Goal: Complete application form

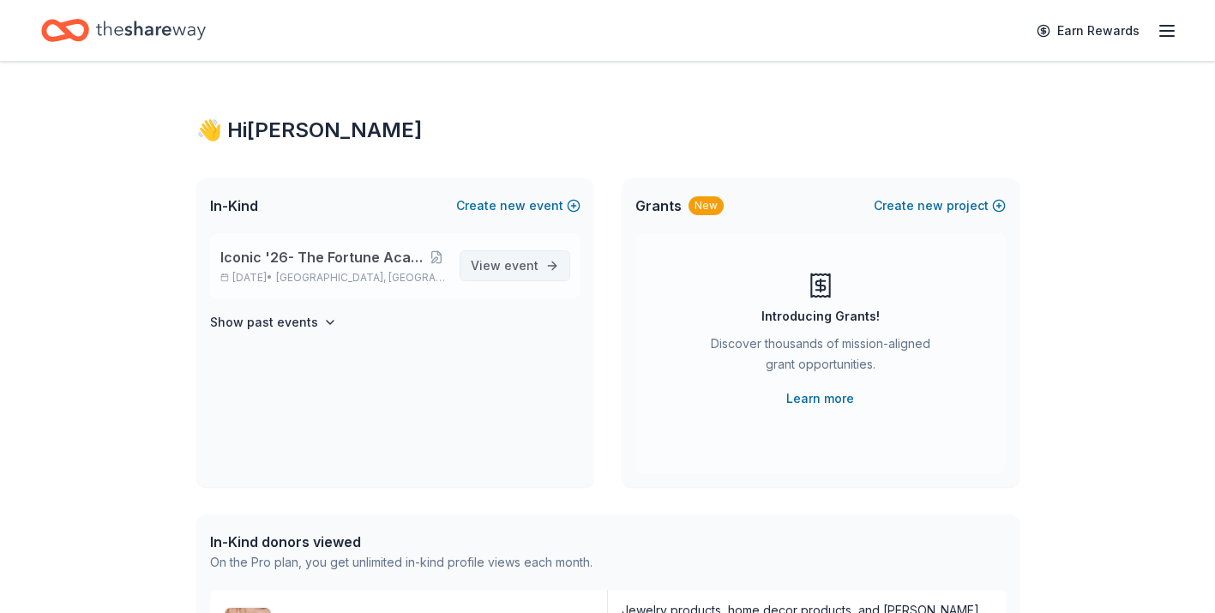
click at [502, 276] on link "View event" at bounding box center [515, 265] width 111 height 31
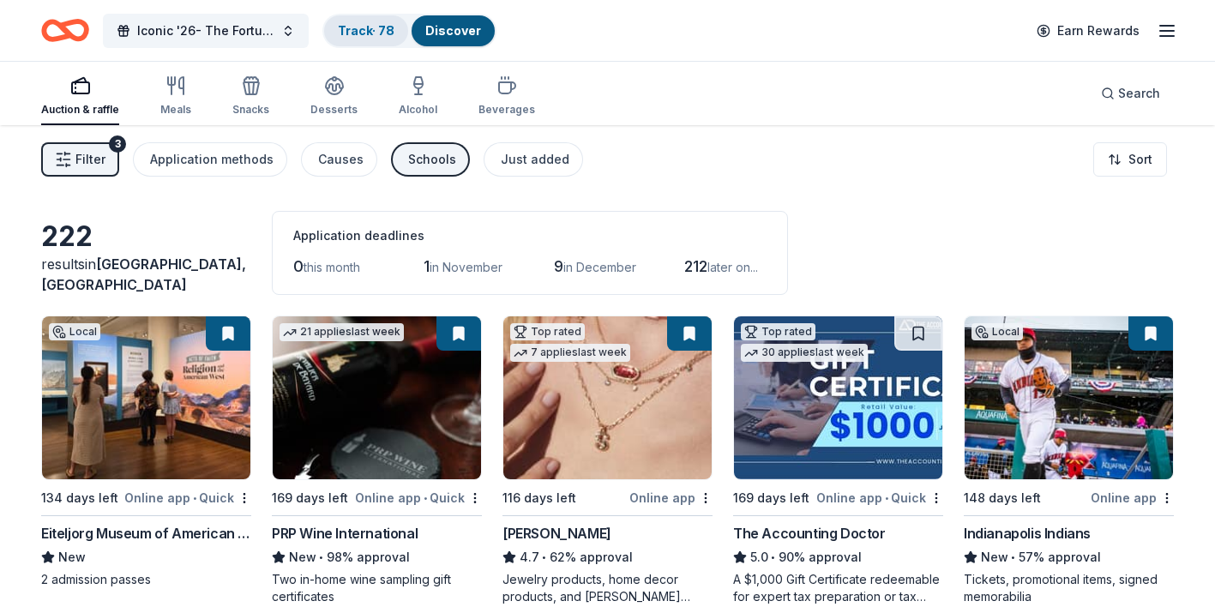
click at [369, 35] on link "Track · 78" at bounding box center [366, 30] width 57 height 15
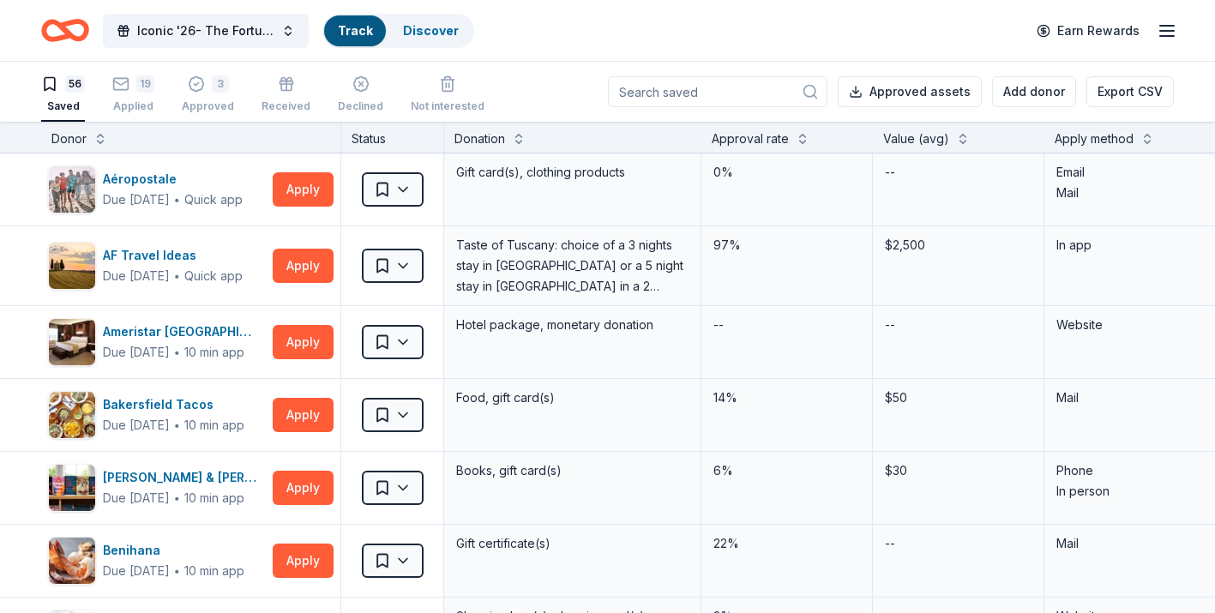
scroll to position [1, 0]
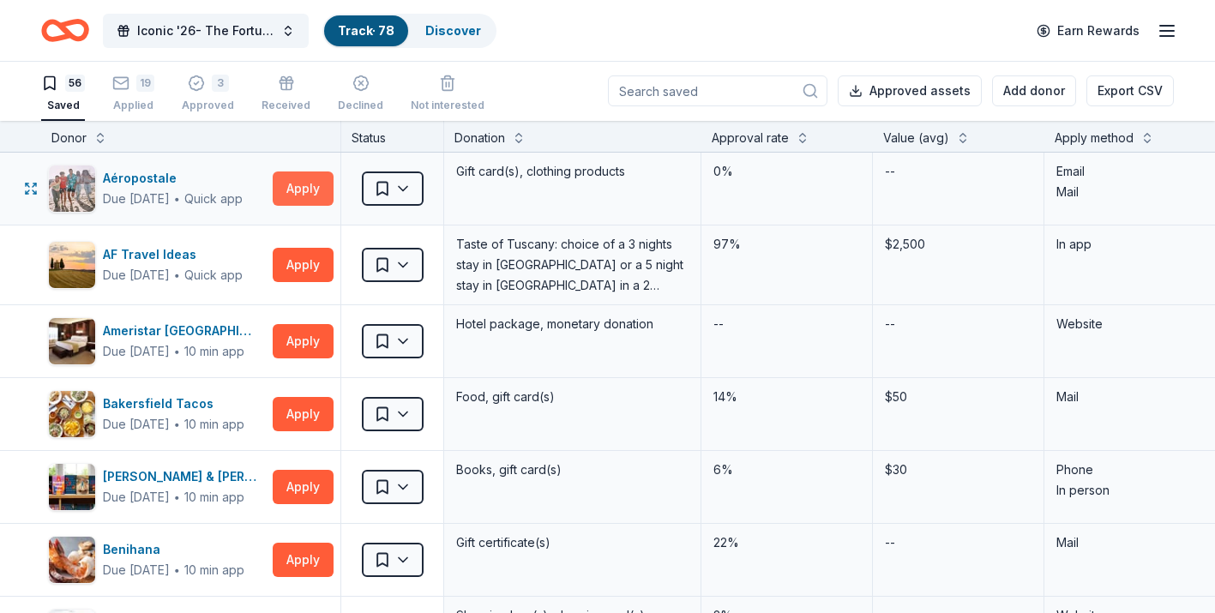
click at [296, 196] on button "Apply" at bounding box center [303, 189] width 61 height 34
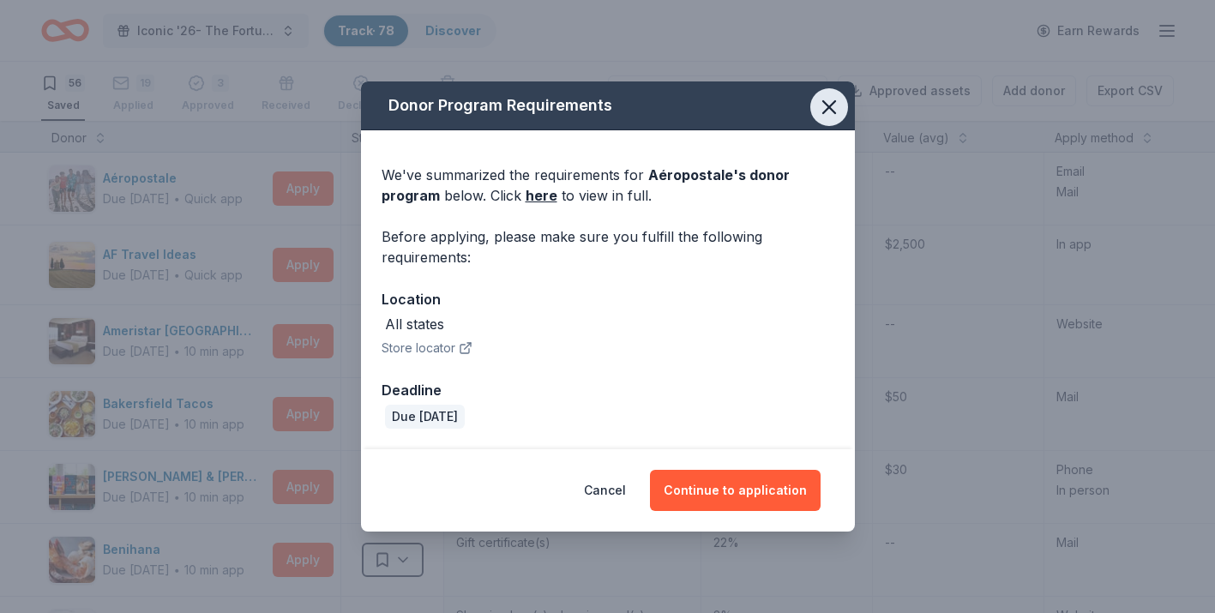
click at [827, 104] on icon "button" at bounding box center [829, 107] width 12 height 12
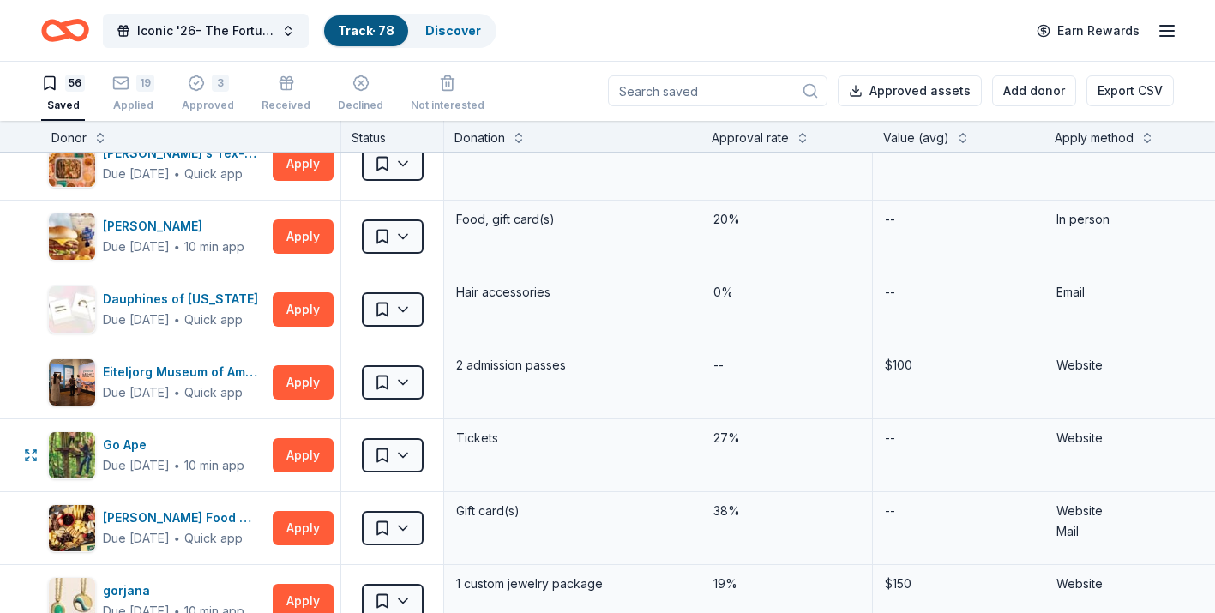
scroll to position [1223, 0]
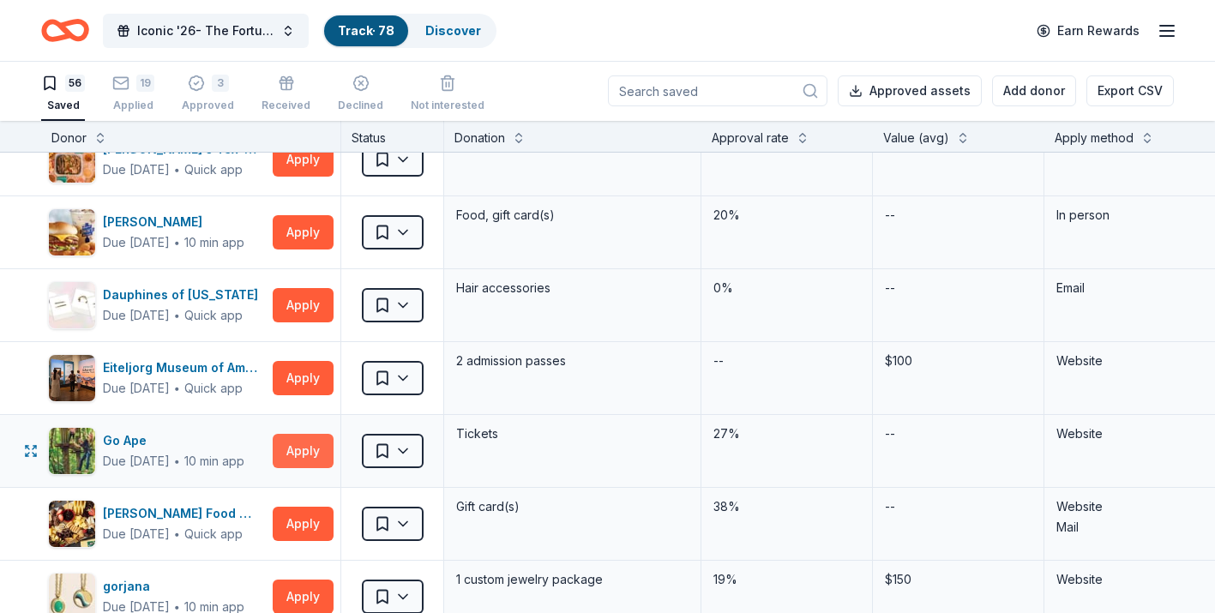
click at [290, 461] on button "Apply" at bounding box center [303, 451] width 61 height 34
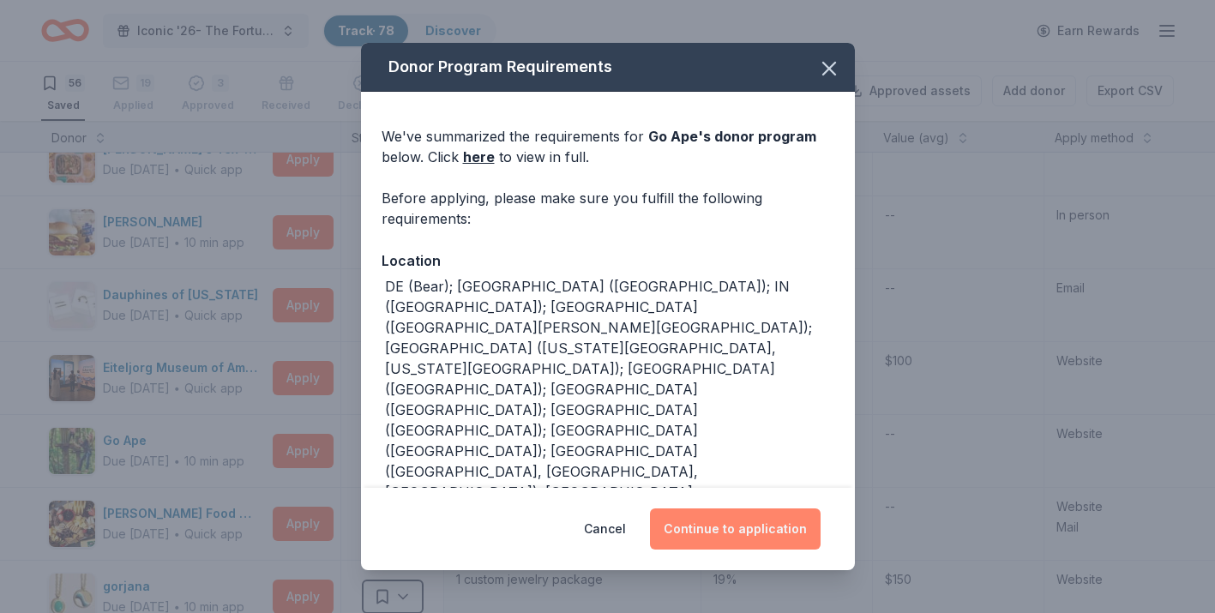
click at [743, 545] on button "Continue to application" at bounding box center [735, 529] width 171 height 41
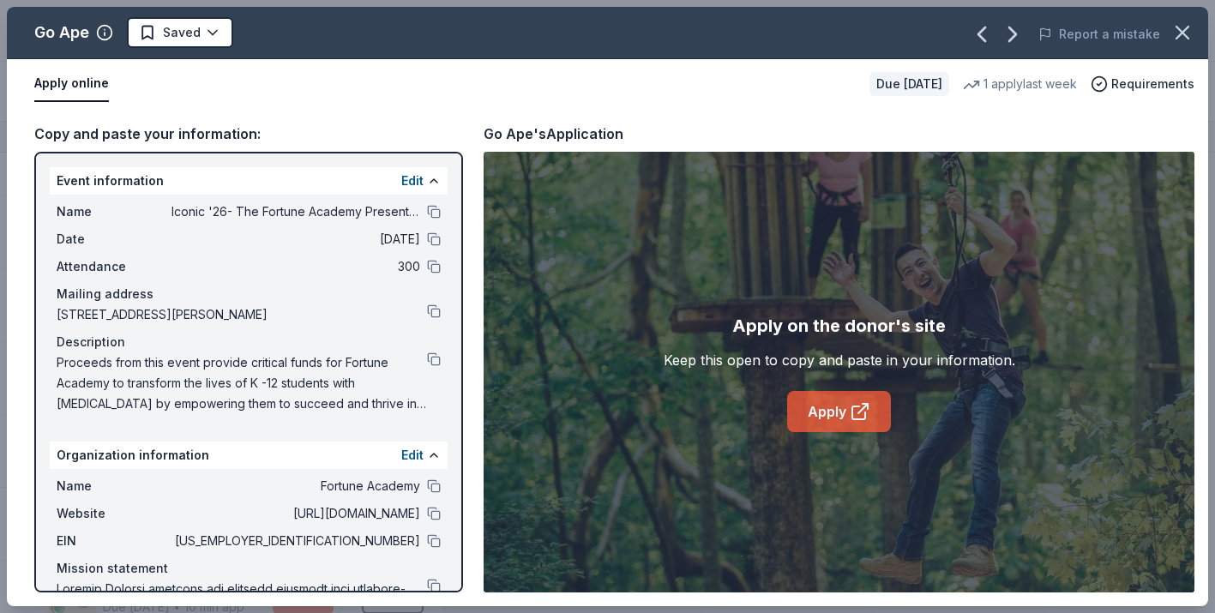
click at [799, 419] on link "Apply" at bounding box center [839, 411] width 104 height 41
click at [1173, 30] on icon "button" at bounding box center [1183, 33] width 24 height 24
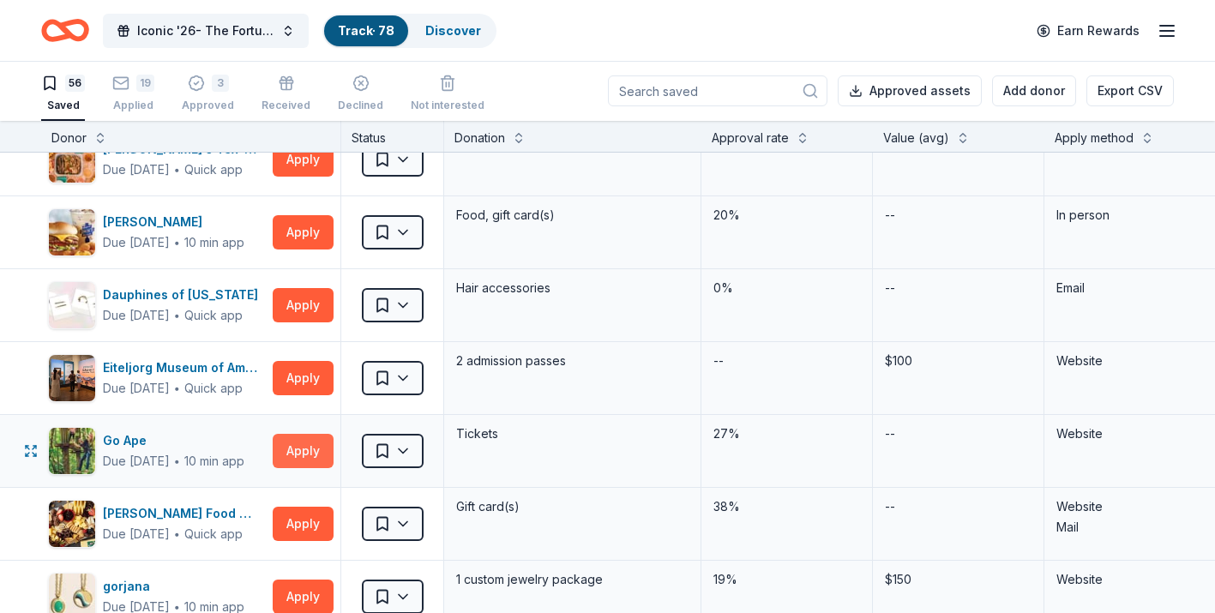
click at [275, 452] on button "Apply" at bounding box center [303, 451] width 61 height 34
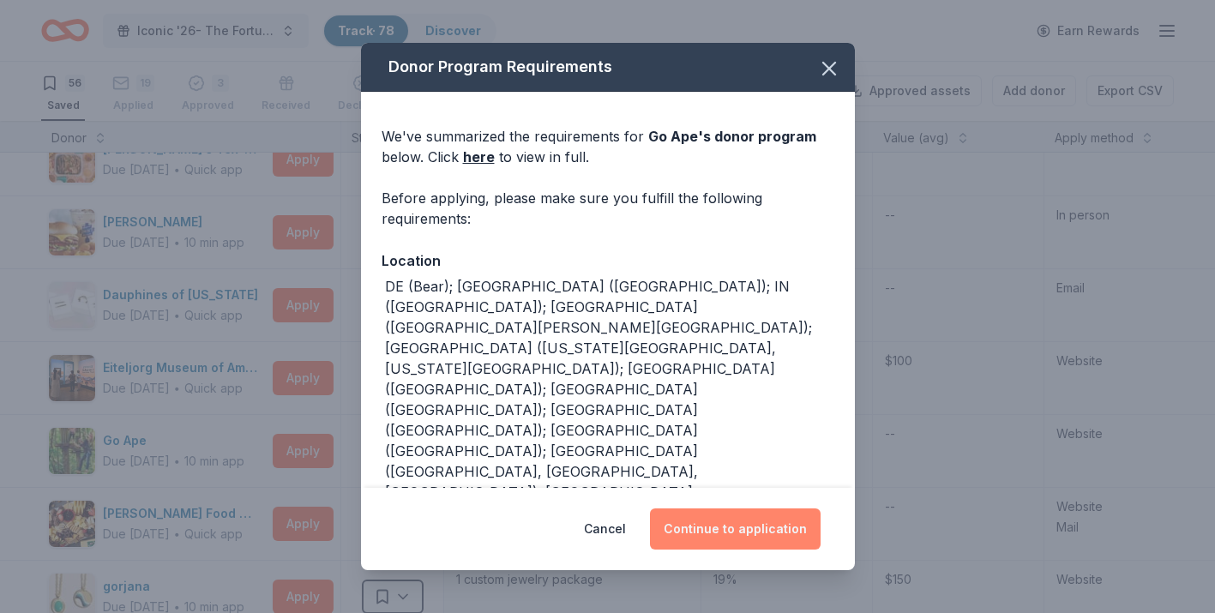
click at [720, 536] on button "Continue to application" at bounding box center [735, 529] width 171 height 41
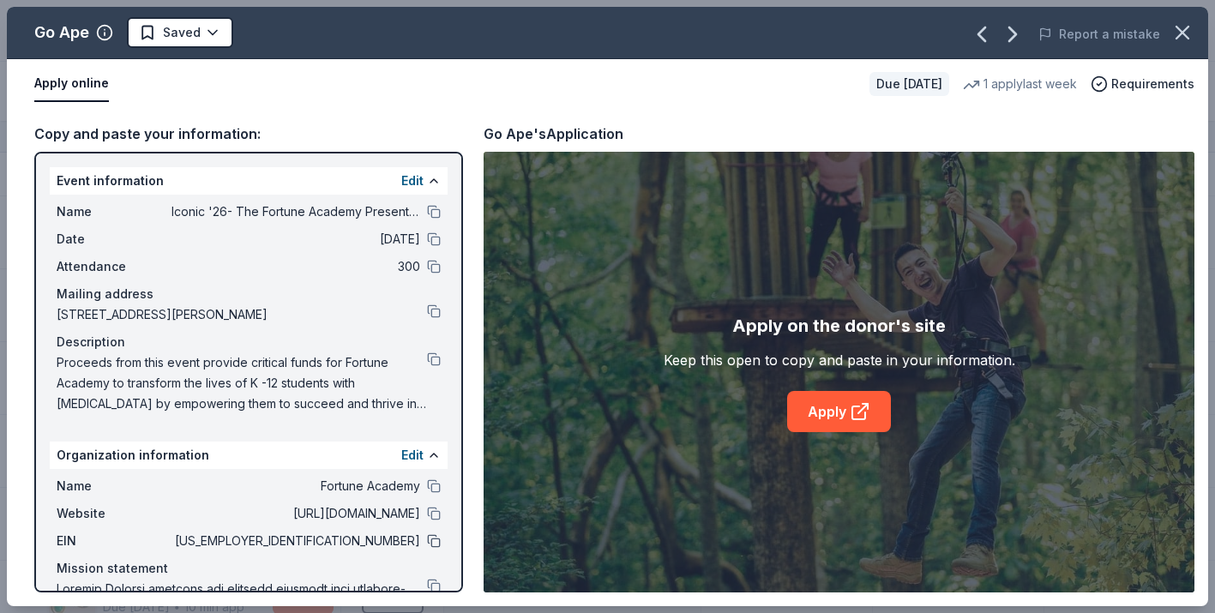
click at [432, 544] on button at bounding box center [434, 541] width 14 height 14
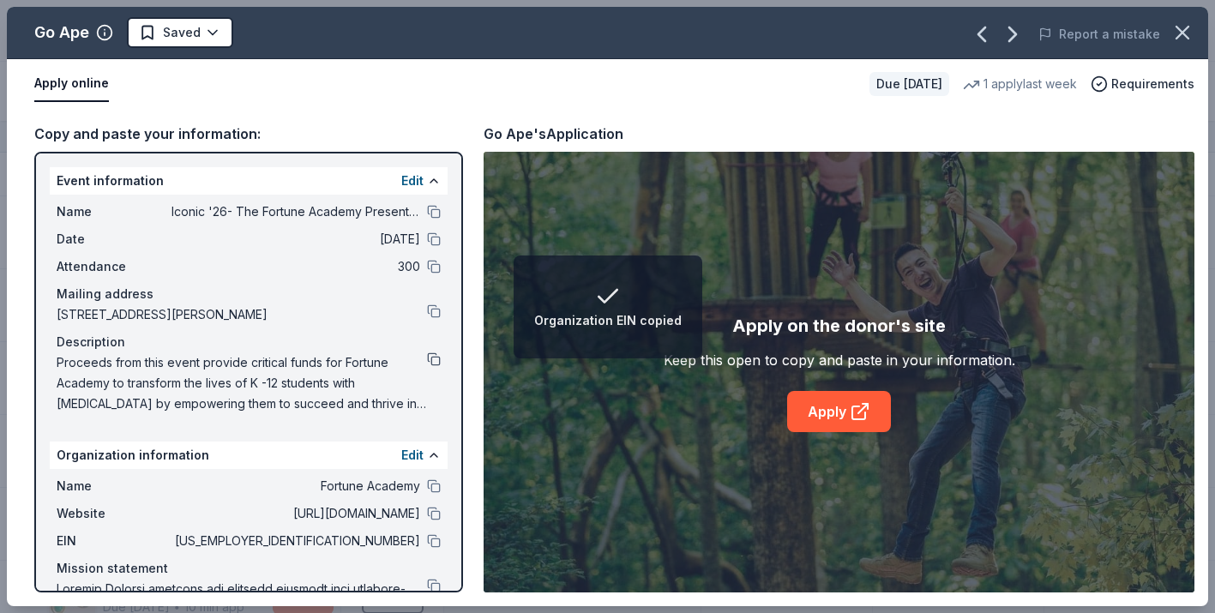
click at [431, 364] on button at bounding box center [434, 360] width 14 height 14
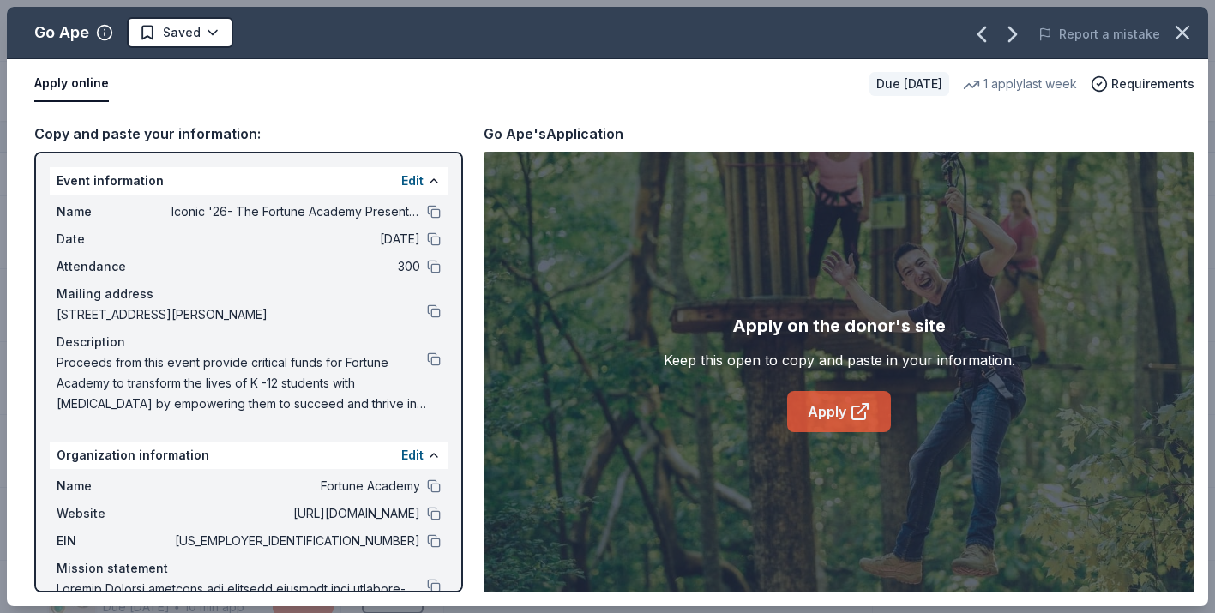
click at [862, 422] on link "Apply" at bounding box center [839, 411] width 104 height 41
click at [214, 29] on html "Iconic '26- The Fortune Academy Presents the Roaring 20's Track · 78 Discover E…" at bounding box center [607, 305] width 1215 height 613
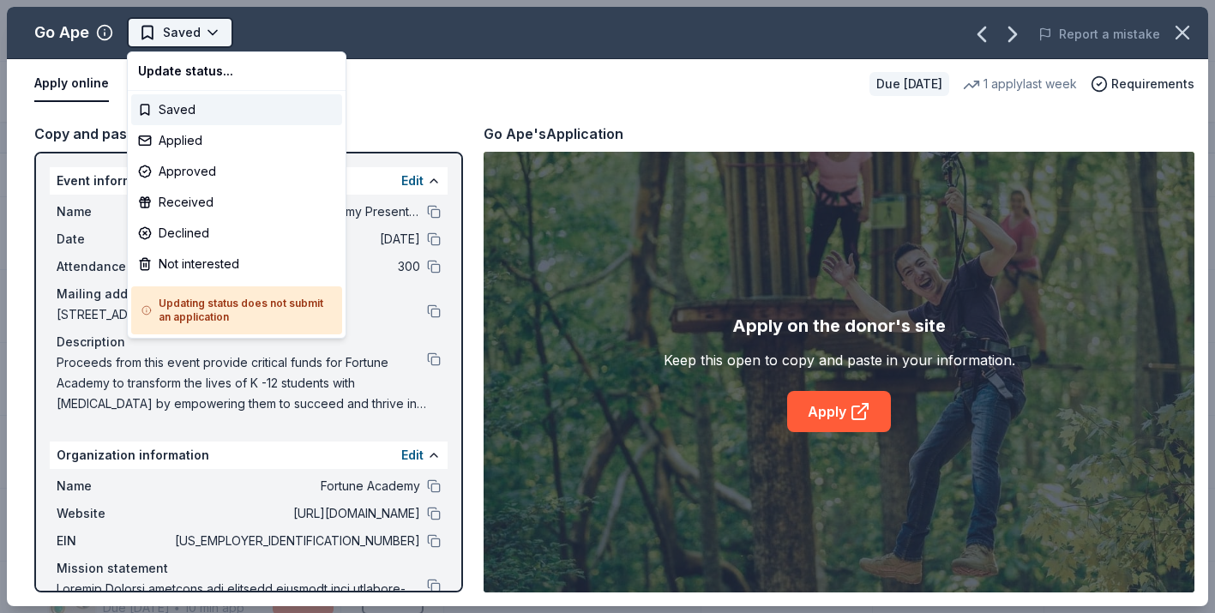
scroll to position [0, 0]
click at [204, 145] on div "Applied" at bounding box center [236, 140] width 211 height 31
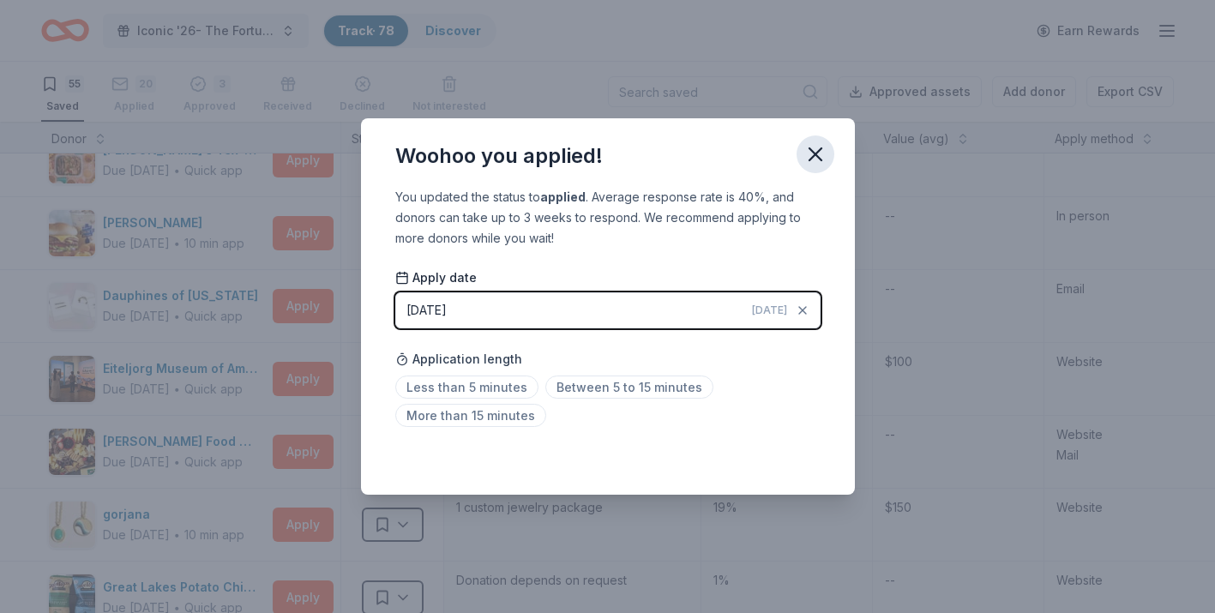
click at [815, 156] on icon "button" at bounding box center [816, 154] width 12 height 12
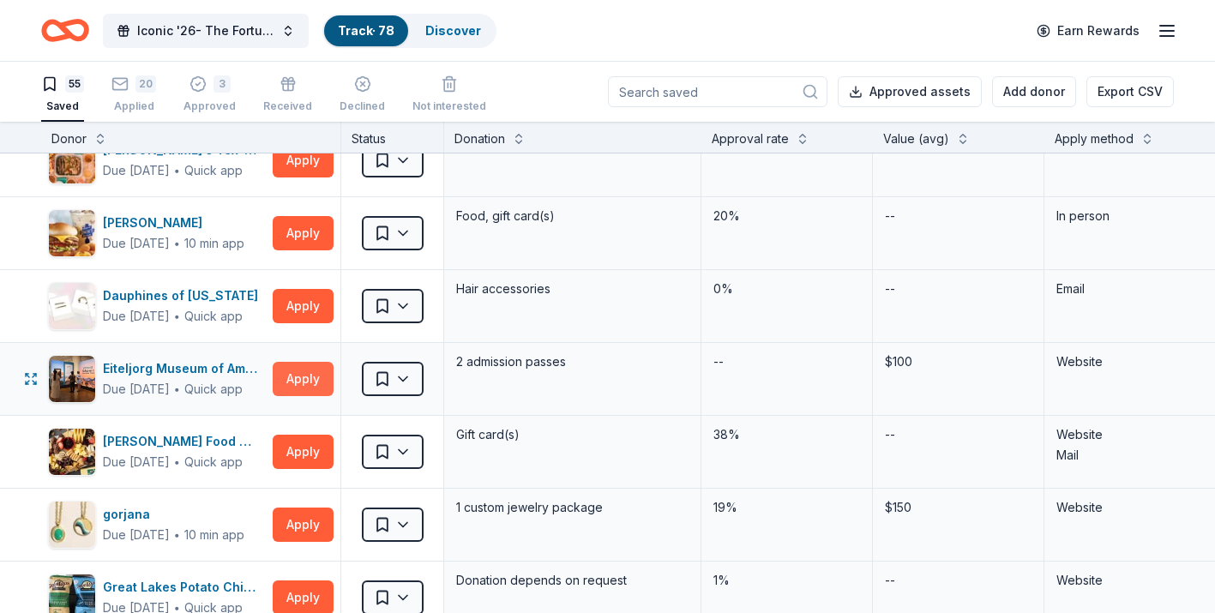
click at [291, 386] on button "Apply" at bounding box center [303, 379] width 61 height 34
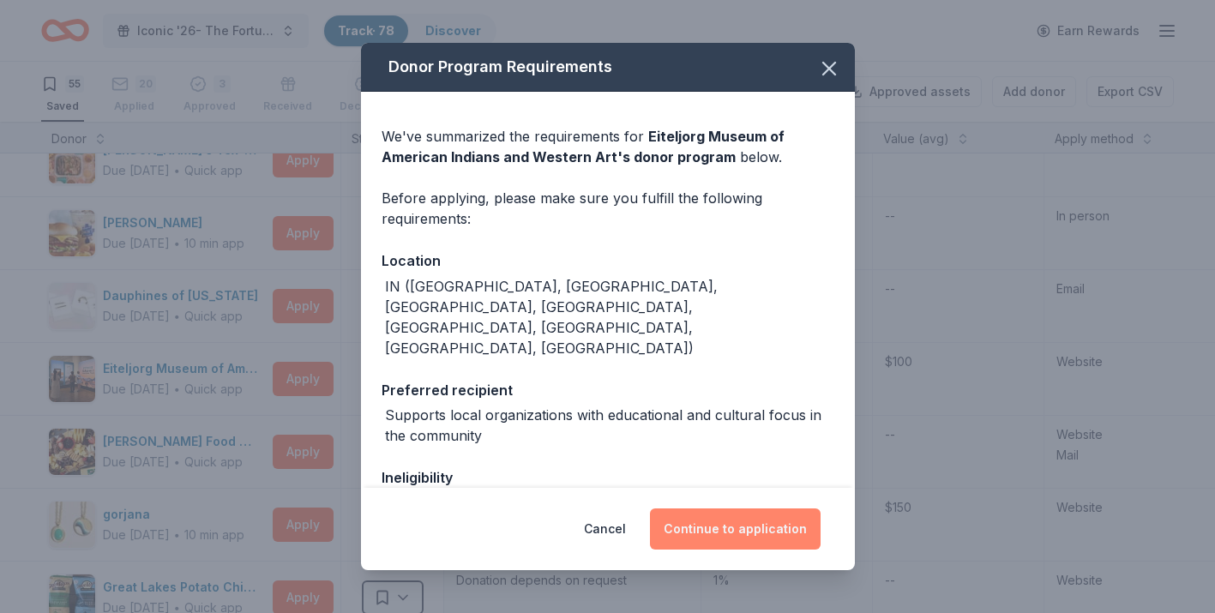
click at [714, 525] on button "Continue to application" at bounding box center [735, 529] width 171 height 41
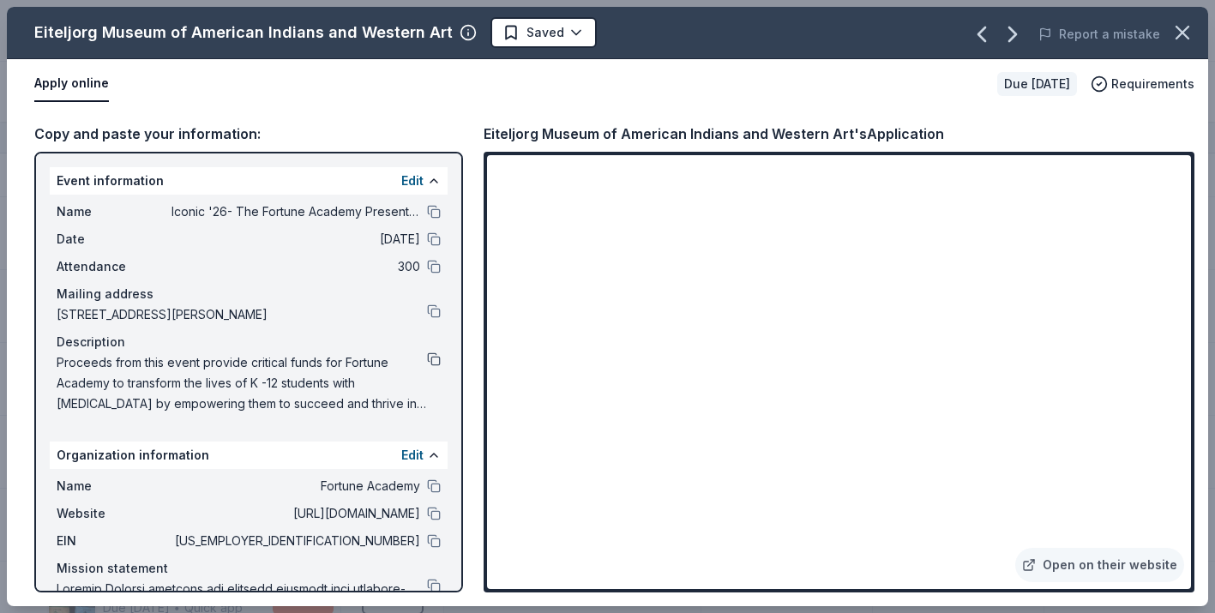
click at [435, 361] on button at bounding box center [434, 360] width 14 height 14
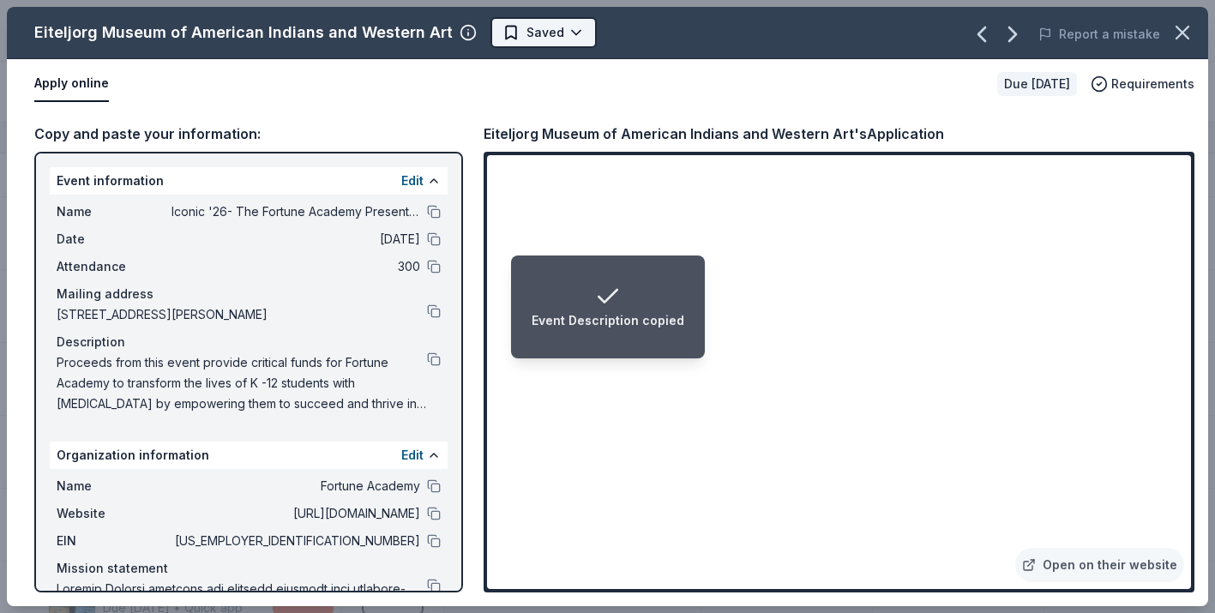
click at [565, 35] on html "Event Description copied Iconic '26- The Fortune Academy Presents the Roaring 2…" at bounding box center [607, 306] width 1215 height 613
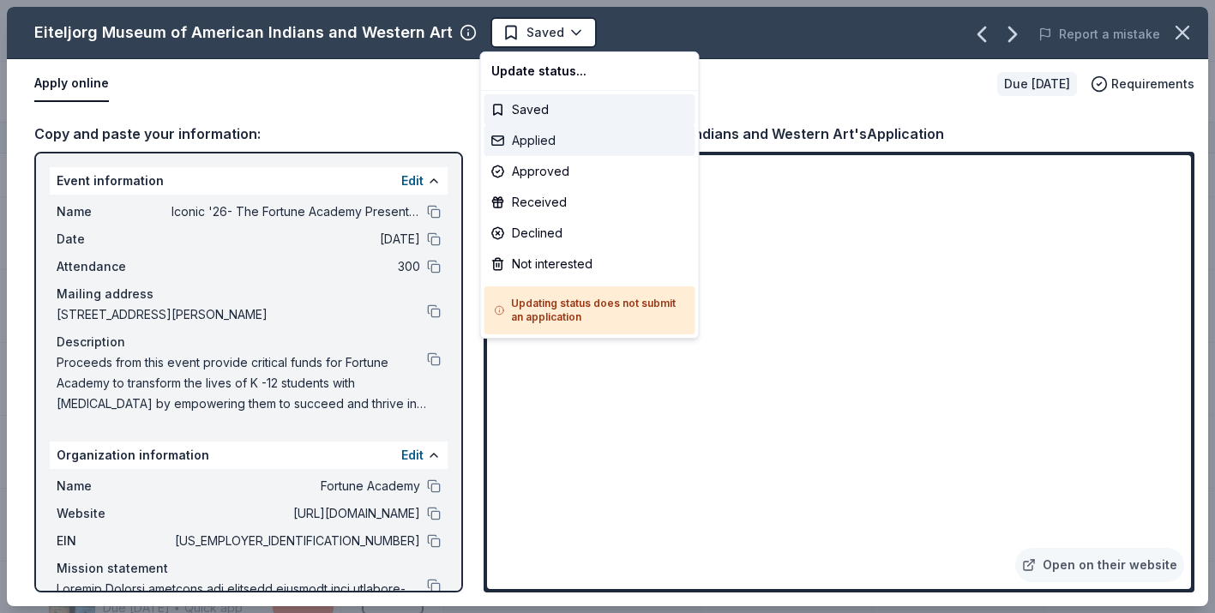
click at [541, 147] on div "Applied" at bounding box center [590, 140] width 211 height 31
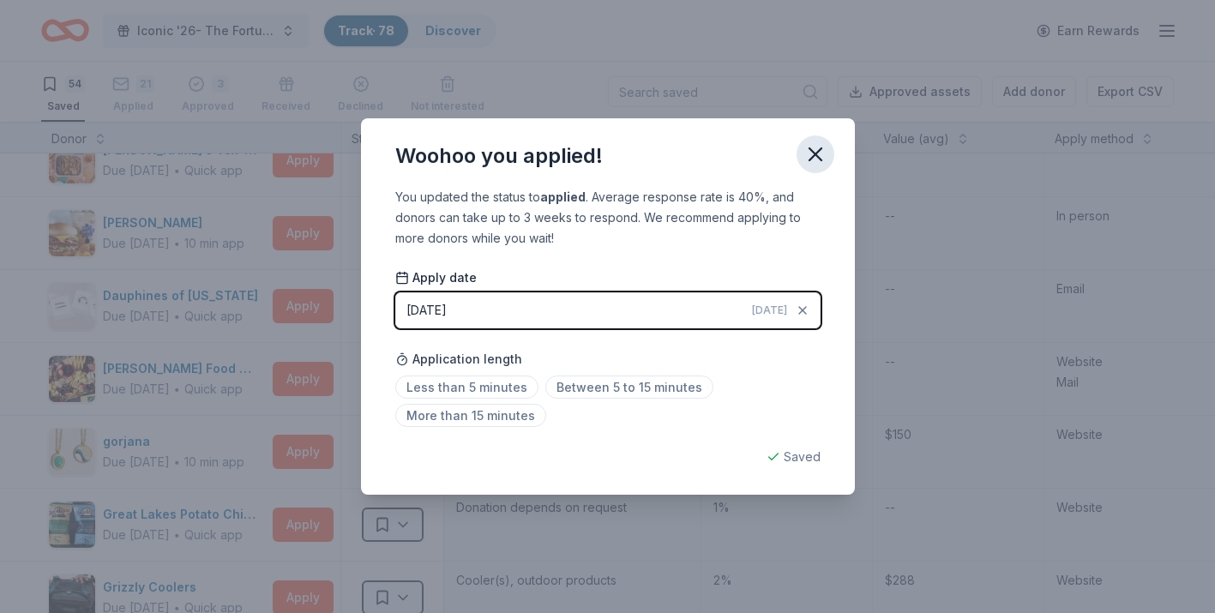
click at [820, 156] on icon "button" at bounding box center [816, 154] width 24 height 24
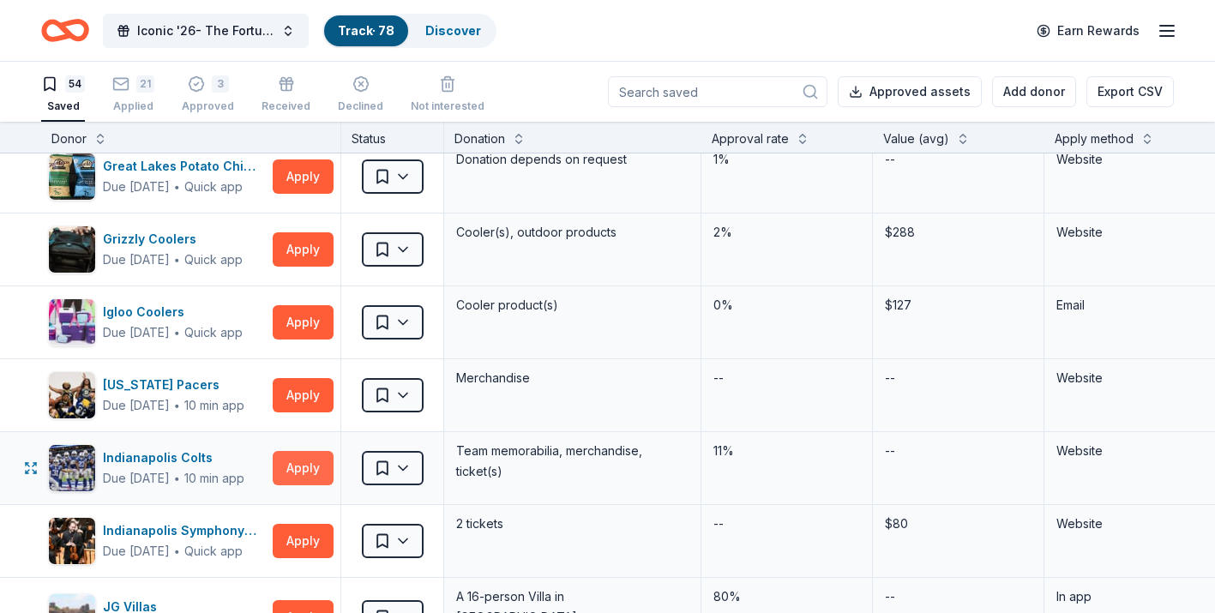
scroll to position [1577, 0]
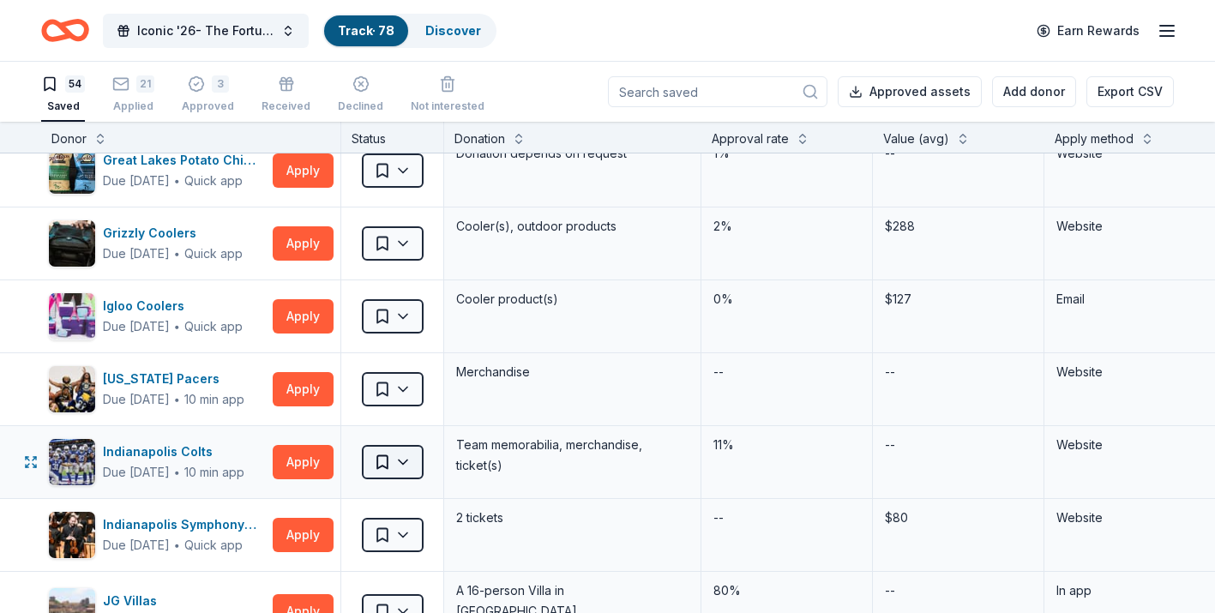
click at [405, 467] on html "Iconic '26- The Fortune Academy Presents the Roaring 20's Track · 78 Discover E…" at bounding box center [607, 306] width 1215 height 613
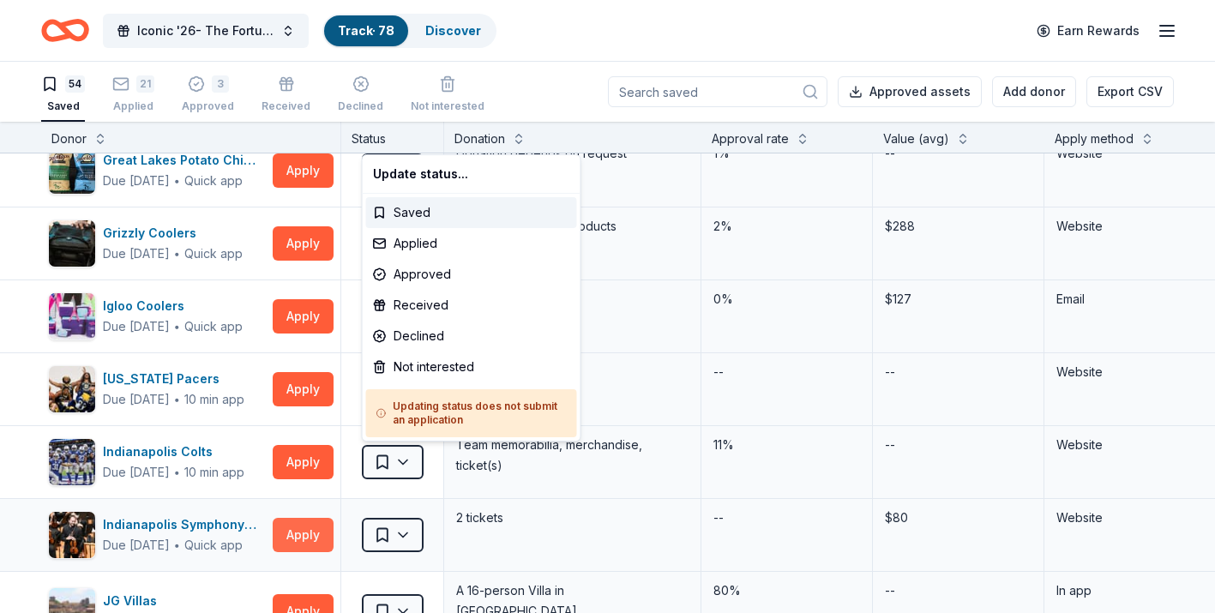
click at [298, 540] on html "Iconic '26- The Fortune Academy Presents the Roaring 20's Track · 78 Discover E…" at bounding box center [607, 306] width 1215 height 613
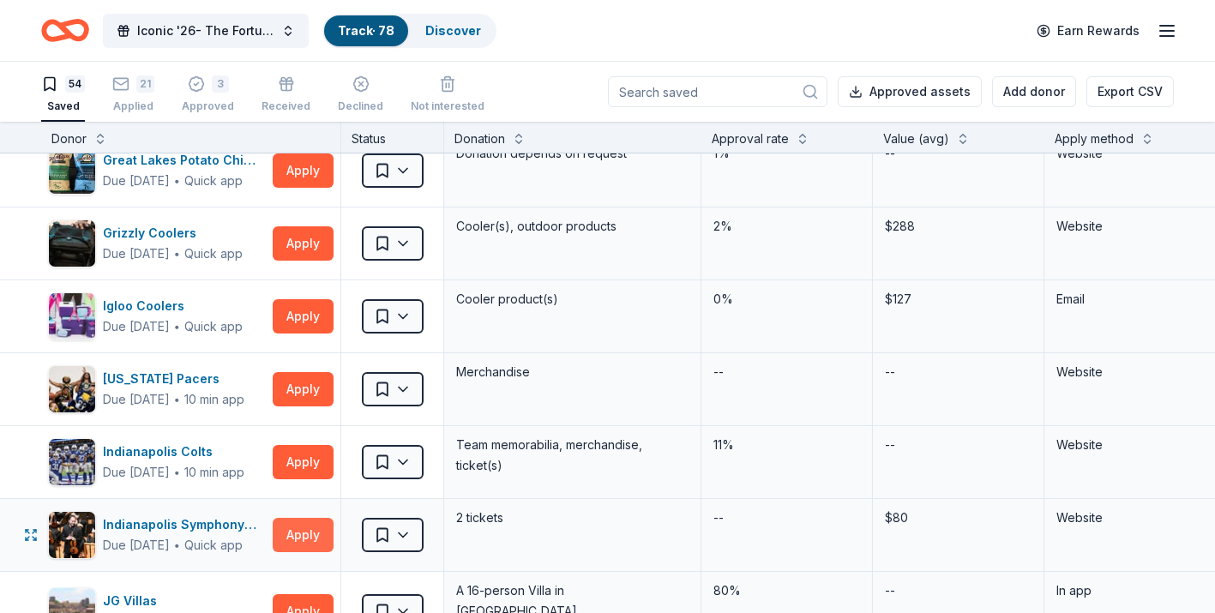
click at [298, 540] on button "Apply" at bounding box center [303, 535] width 61 height 34
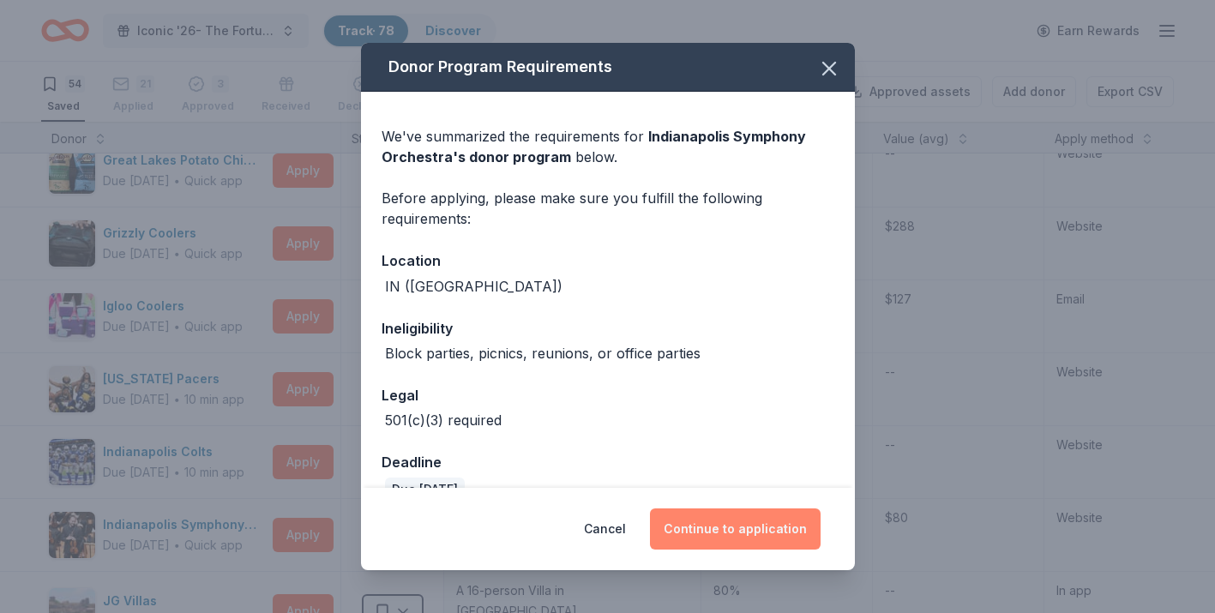
click at [709, 522] on button "Continue to application" at bounding box center [735, 529] width 171 height 41
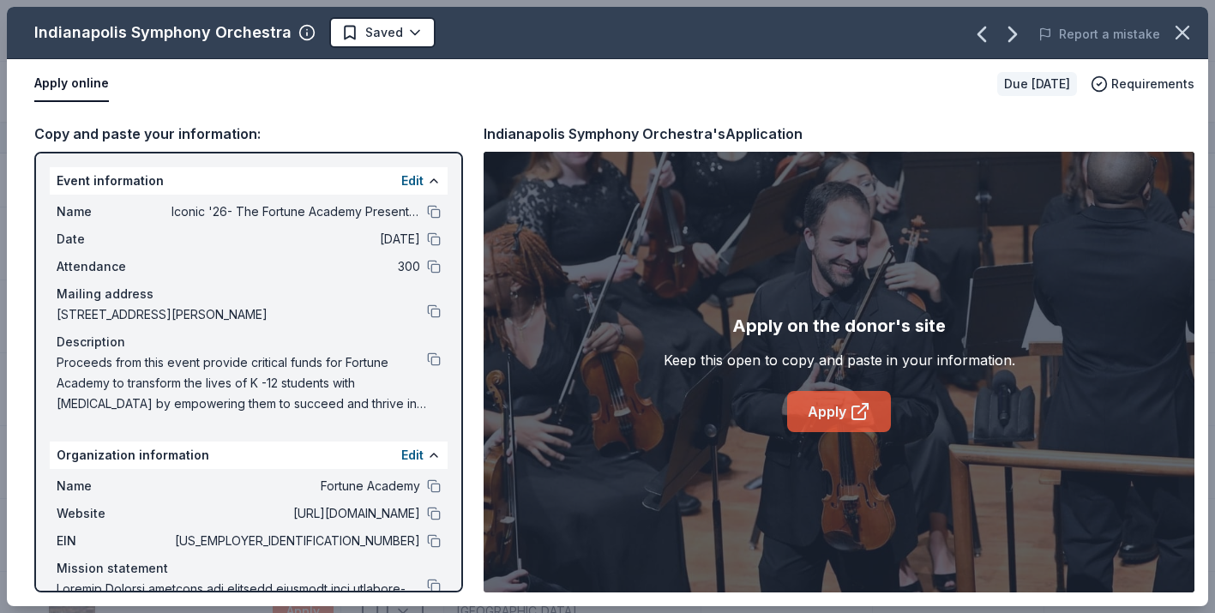
click at [835, 406] on link "Apply" at bounding box center [839, 411] width 104 height 41
click at [430, 546] on button at bounding box center [434, 541] width 14 height 14
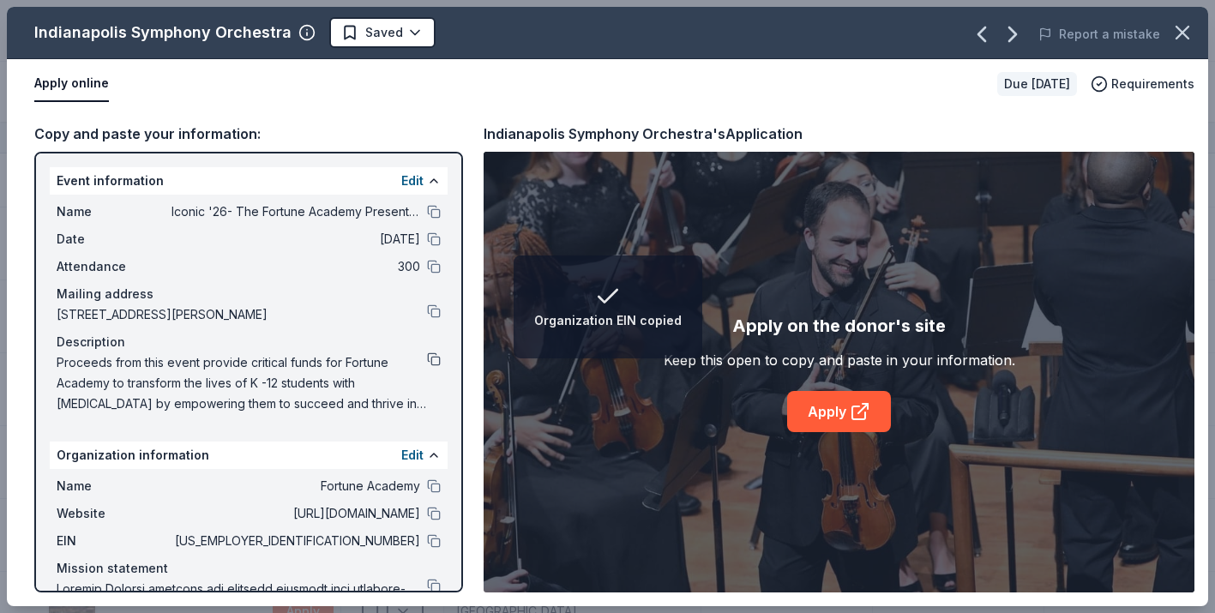
click at [439, 362] on button at bounding box center [434, 360] width 14 height 14
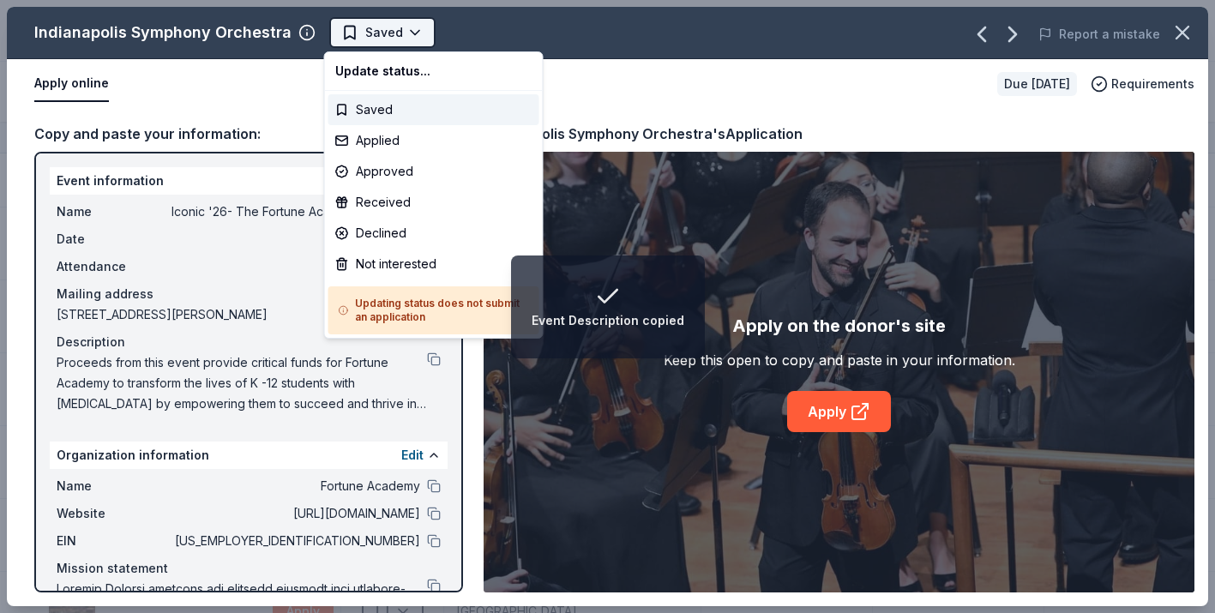
click at [403, 33] on html "Event Description copied Iconic '26- The Fortune Academy Presents the Roaring 2…" at bounding box center [607, 306] width 1215 height 613
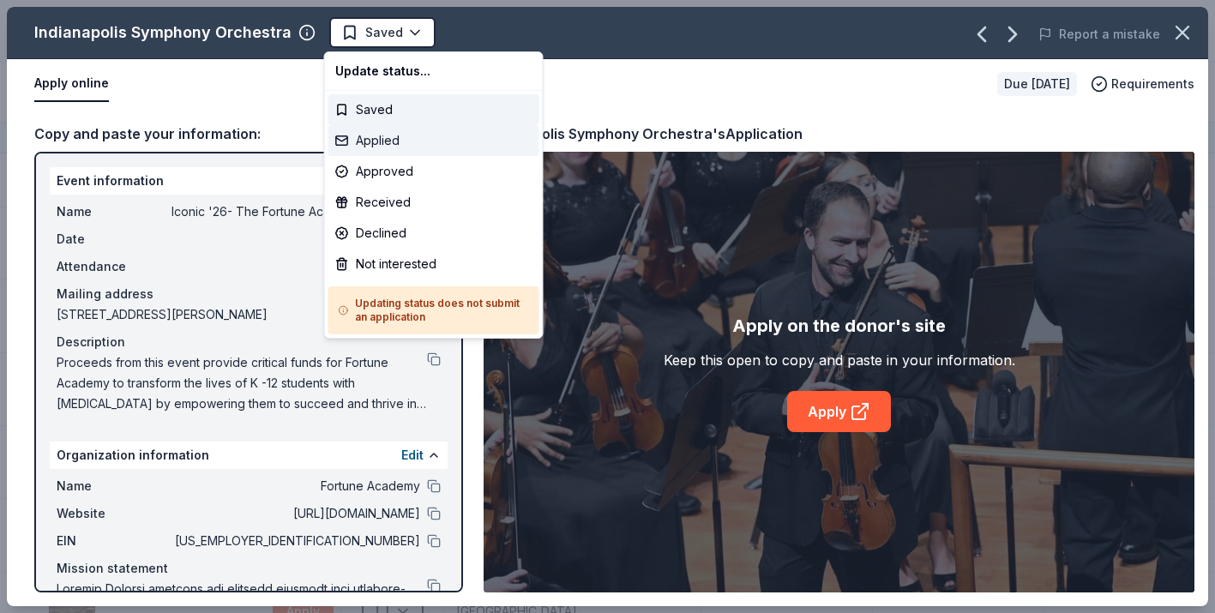
click at [405, 146] on div "Applied" at bounding box center [434, 140] width 211 height 31
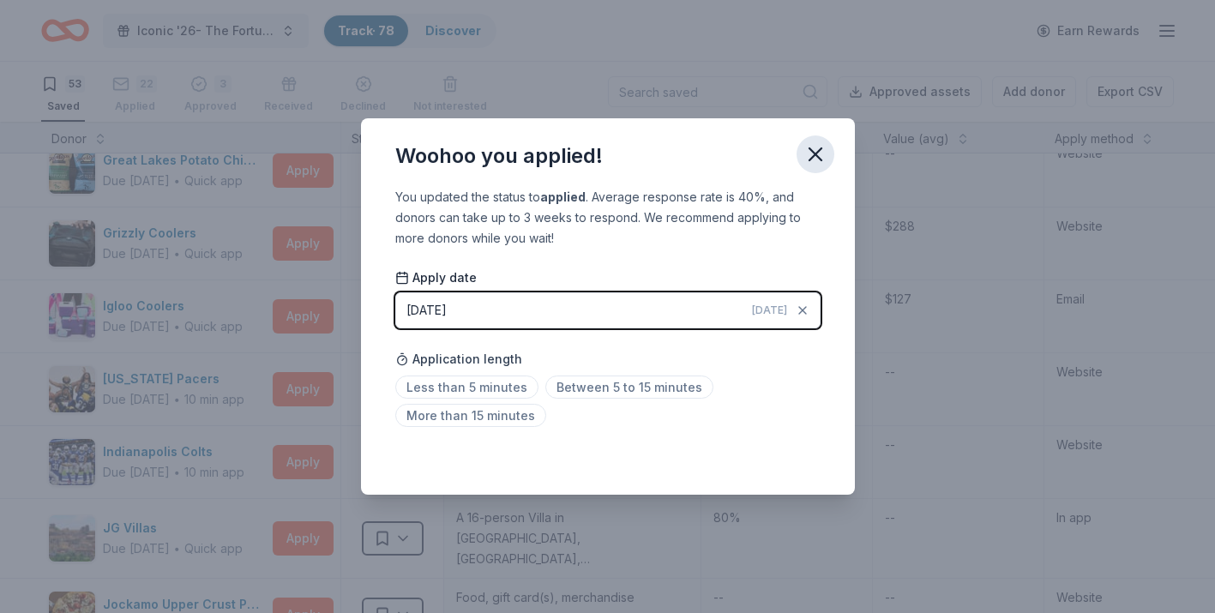
click at [816, 143] on icon "button" at bounding box center [816, 154] width 24 height 24
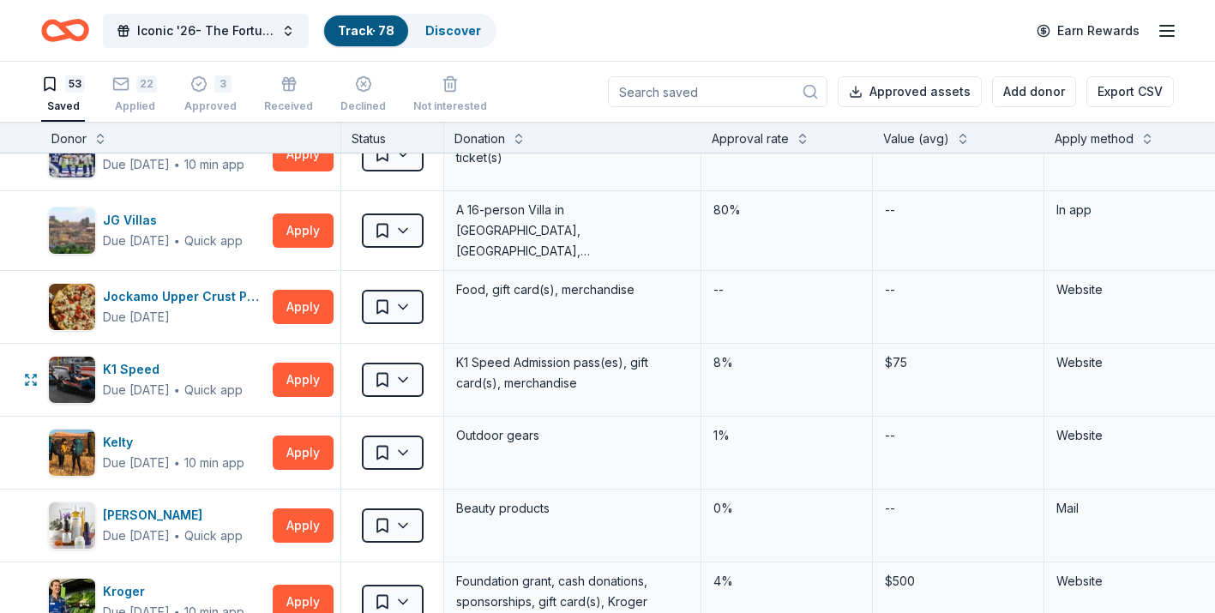
scroll to position [1892, 0]
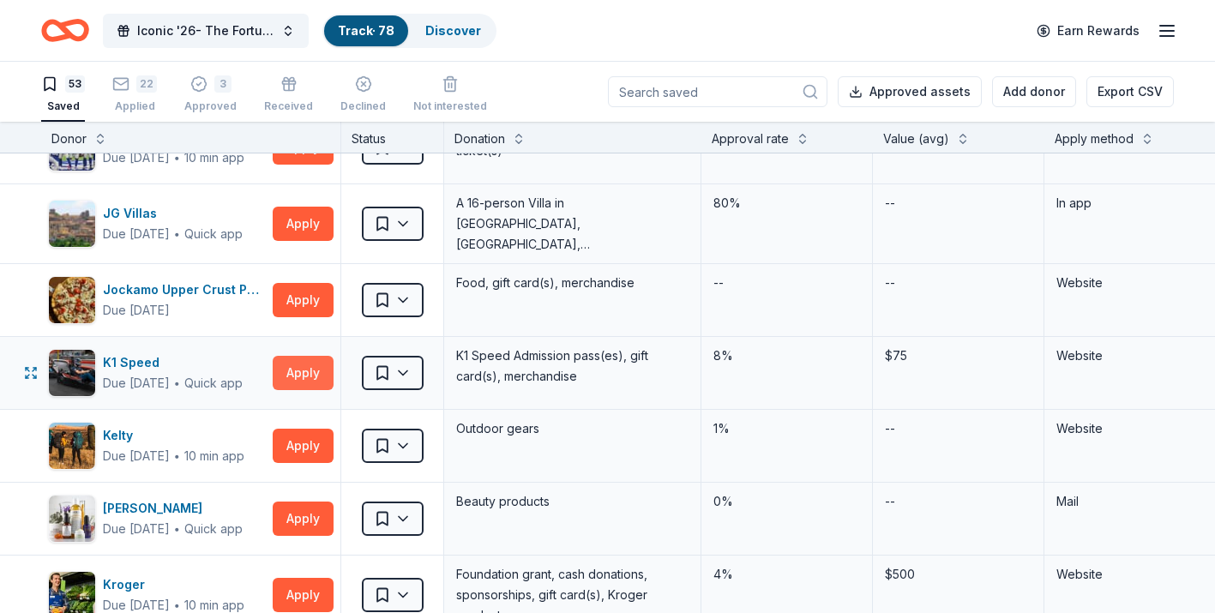
click at [292, 376] on button "Apply" at bounding box center [303, 373] width 61 height 34
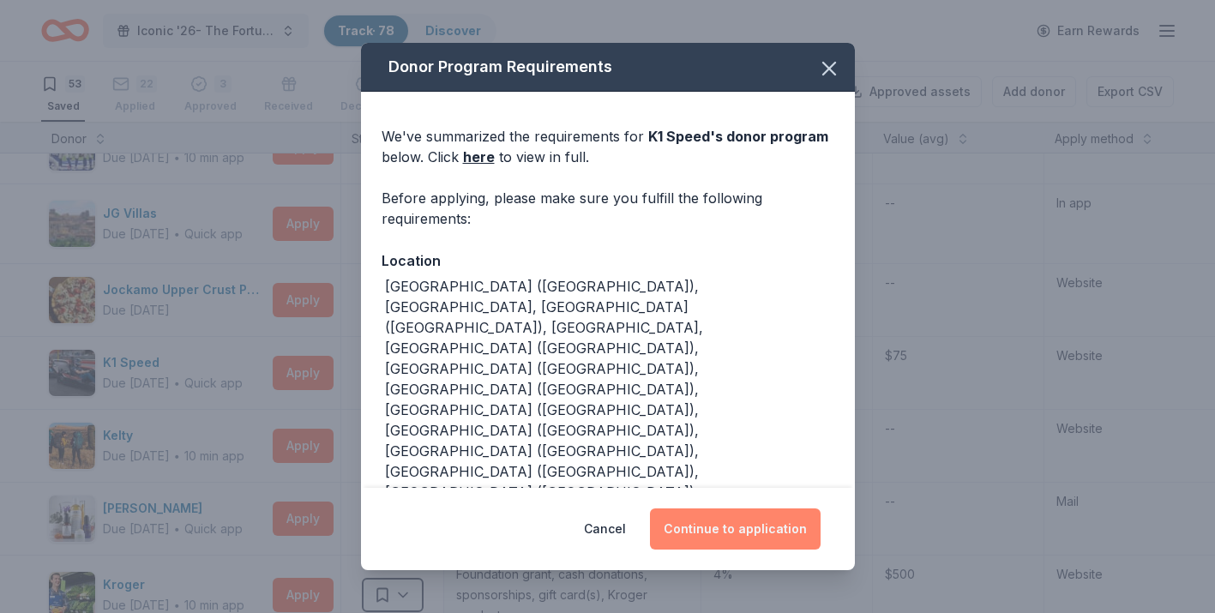
click at [729, 535] on button "Continue to application" at bounding box center [735, 529] width 171 height 41
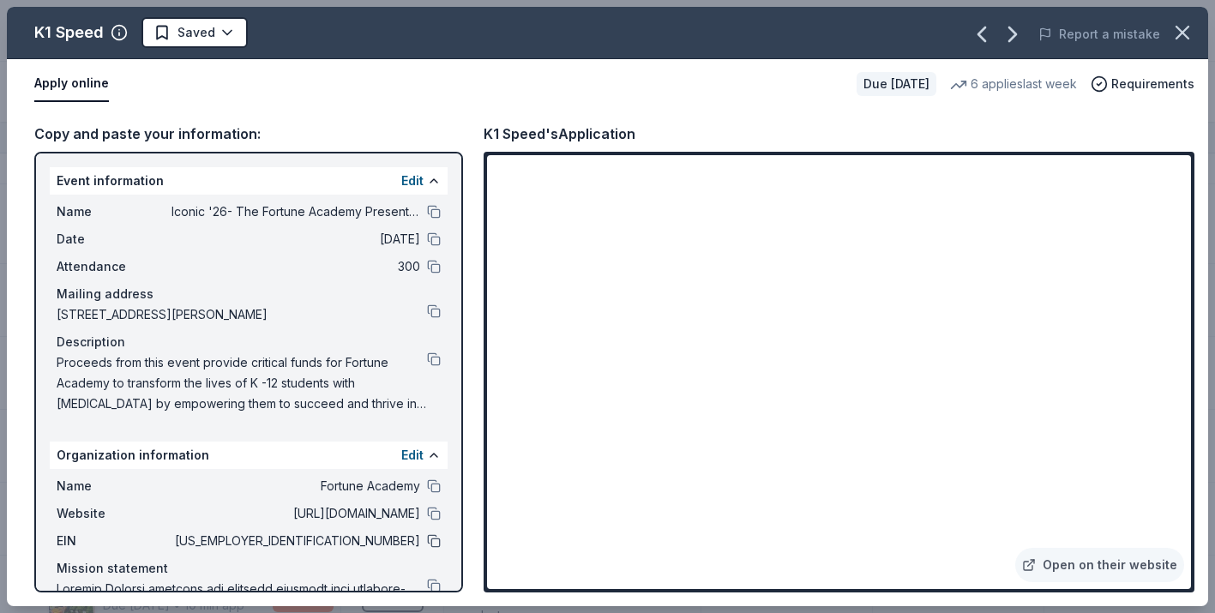
click at [428, 544] on button at bounding box center [434, 541] width 14 height 14
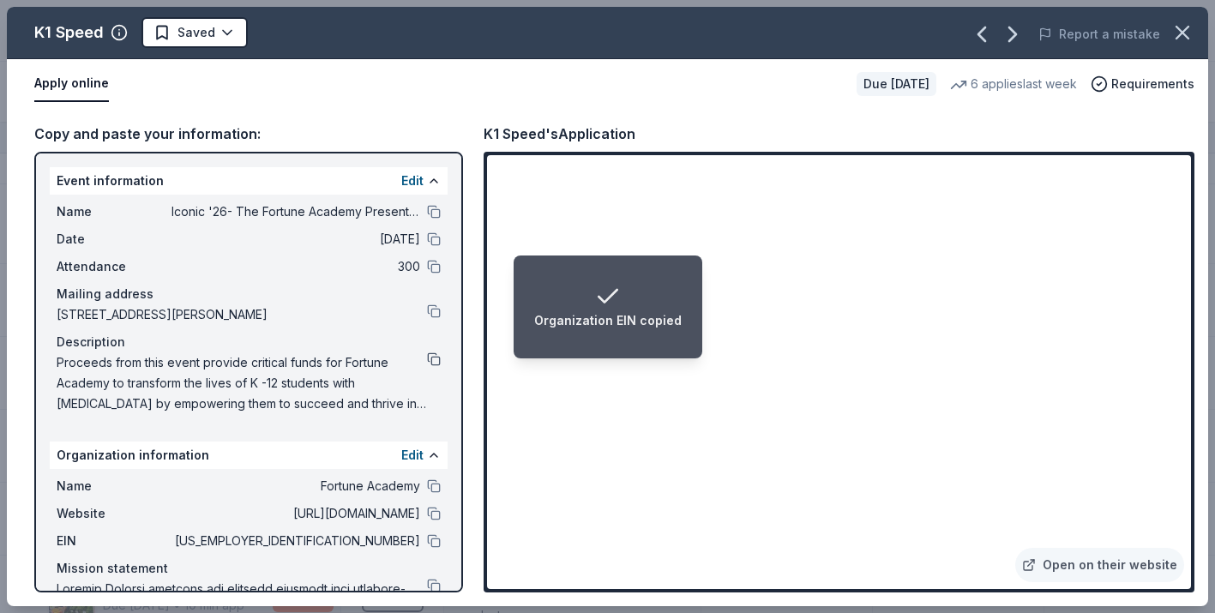
click at [437, 358] on button at bounding box center [434, 360] width 14 height 14
click at [225, 31] on html "Event Description copied Iconic '26- The Fortune Academy Presents the Roaring 2…" at bounding box center [607, 306] width 1215 height 613
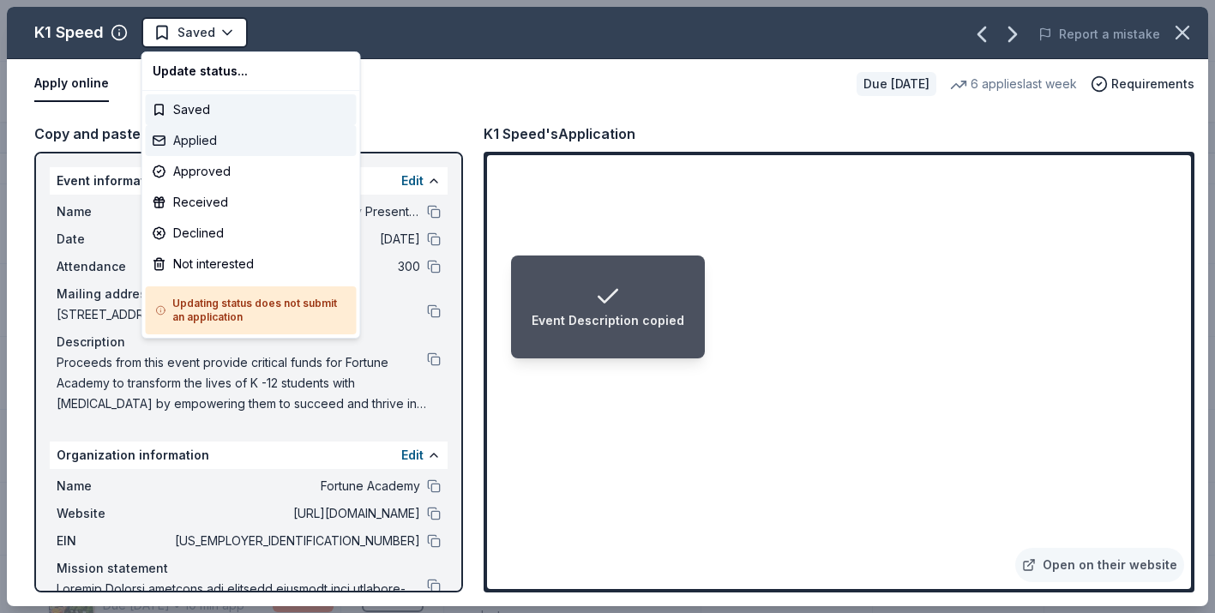
click at [216, 146] on div "Applied" at bounding box center [251, 140] width 211 height 31
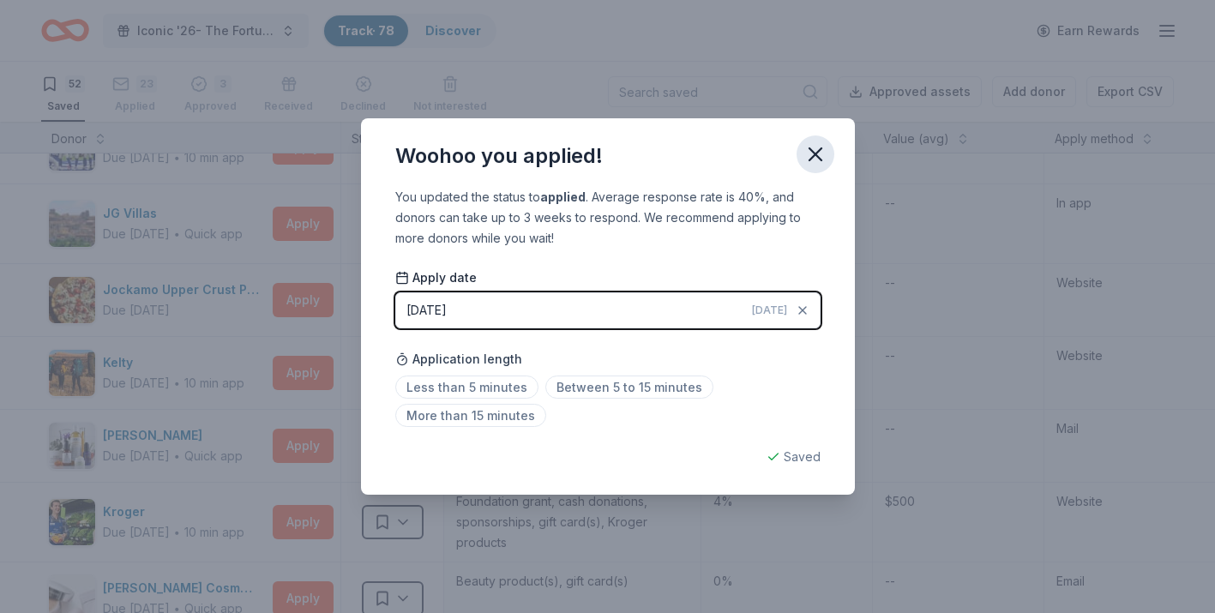
click at [825, 152] on icon "button" at bounding box center [816, 154] width 24 height 24
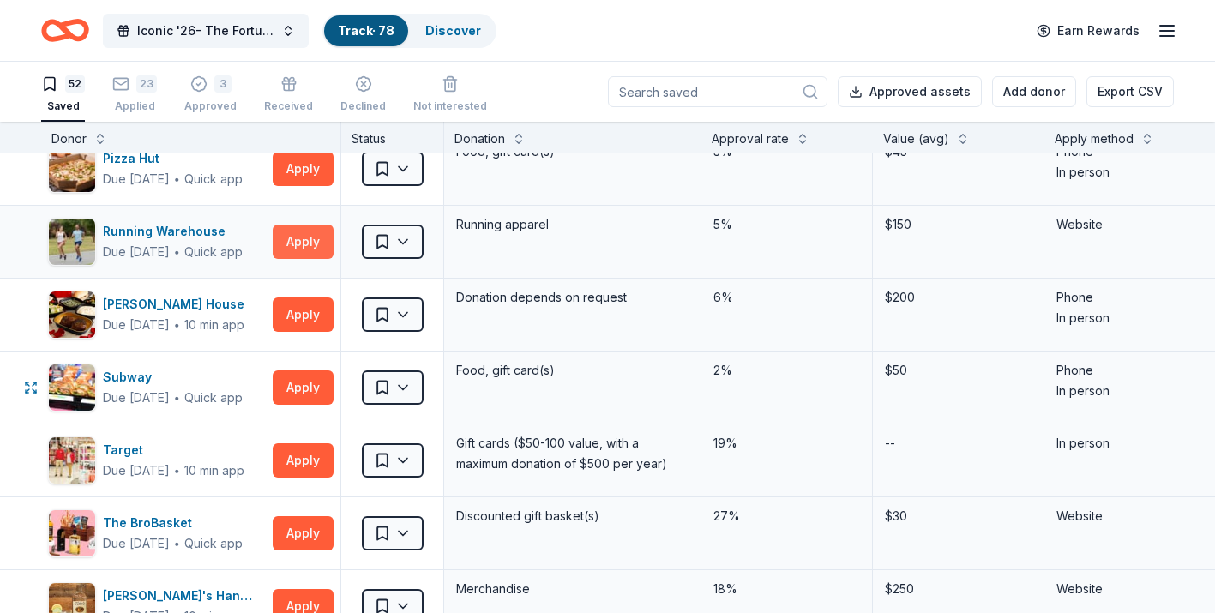
scroll to position [2989, 0]
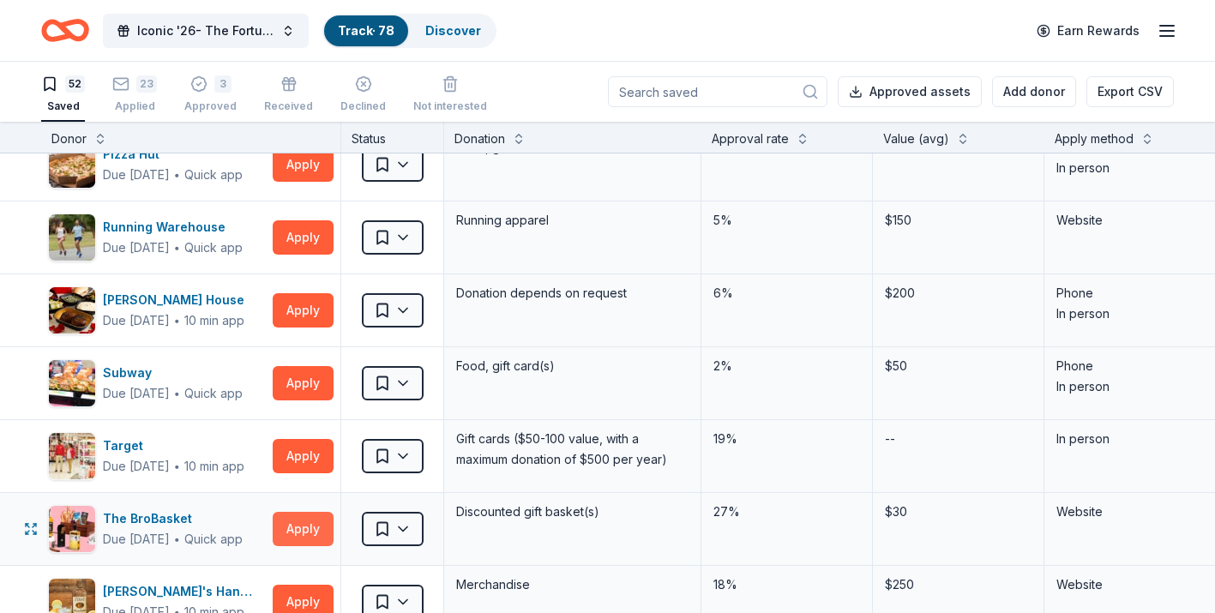
click at [296, 534] on button "Apply" at bounding box center [303, 529] width 61 height 34
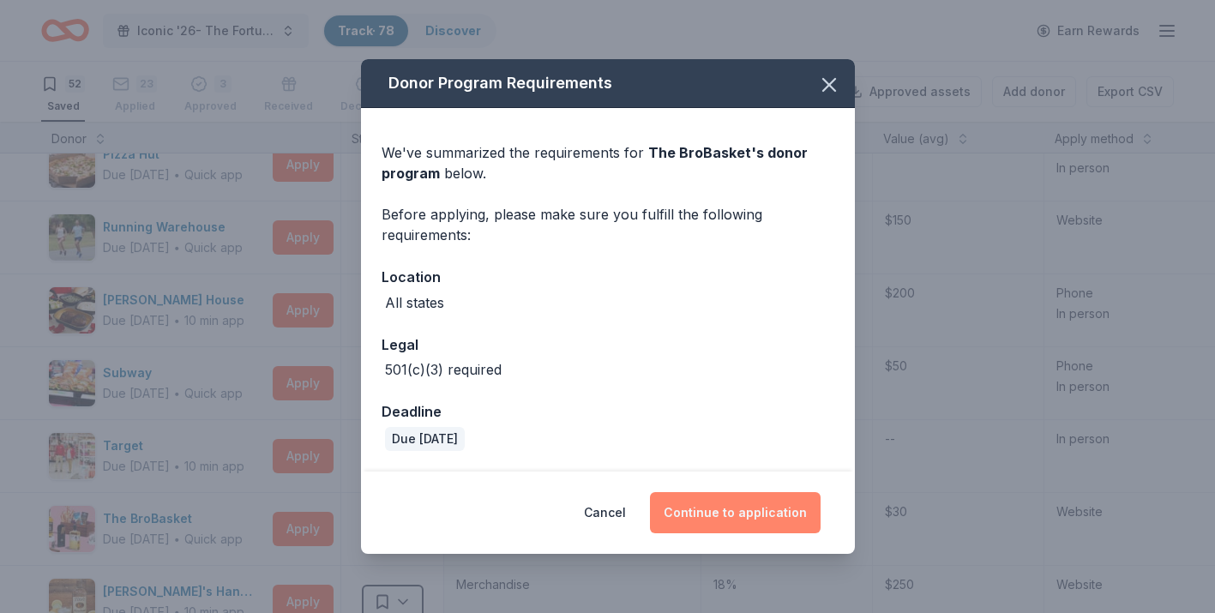
click at [715, 527] on button "Continue to application" at bounding box center [735, 512] width 171 height 41
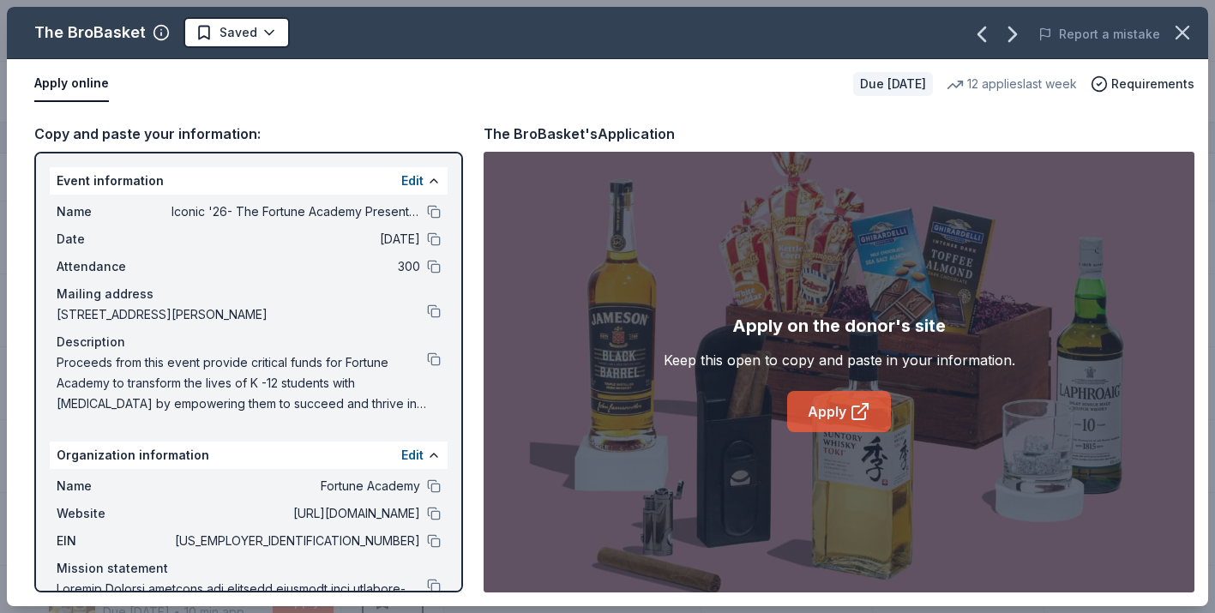
click at [838, 427] on link "Apply" at bounding box center [839, 411] width 104 height 41
click at [432, 540] on button at bounding box center [434, 541] width 14 height 14
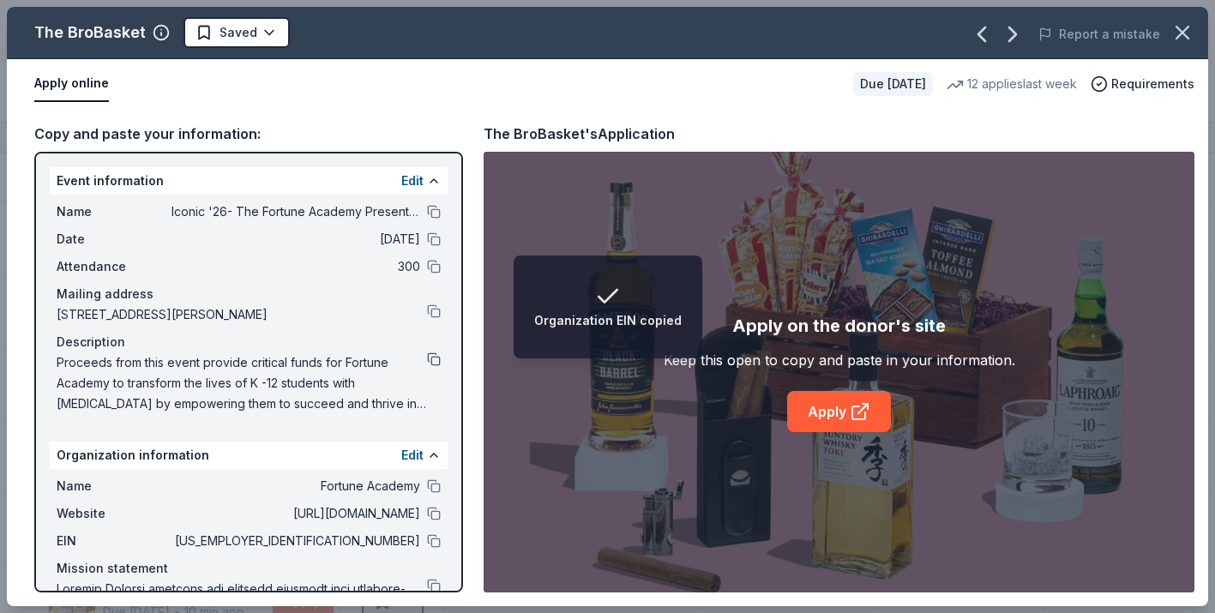
click at [440, 362] on button at bounding box center [434, 360] width 14 height 14
click at [271, 31] on html "Event Description copied Iconic '26- The Fortune Academy Presents the Roaring 2…" at bounding box center [607, 306] width 1215 height 613
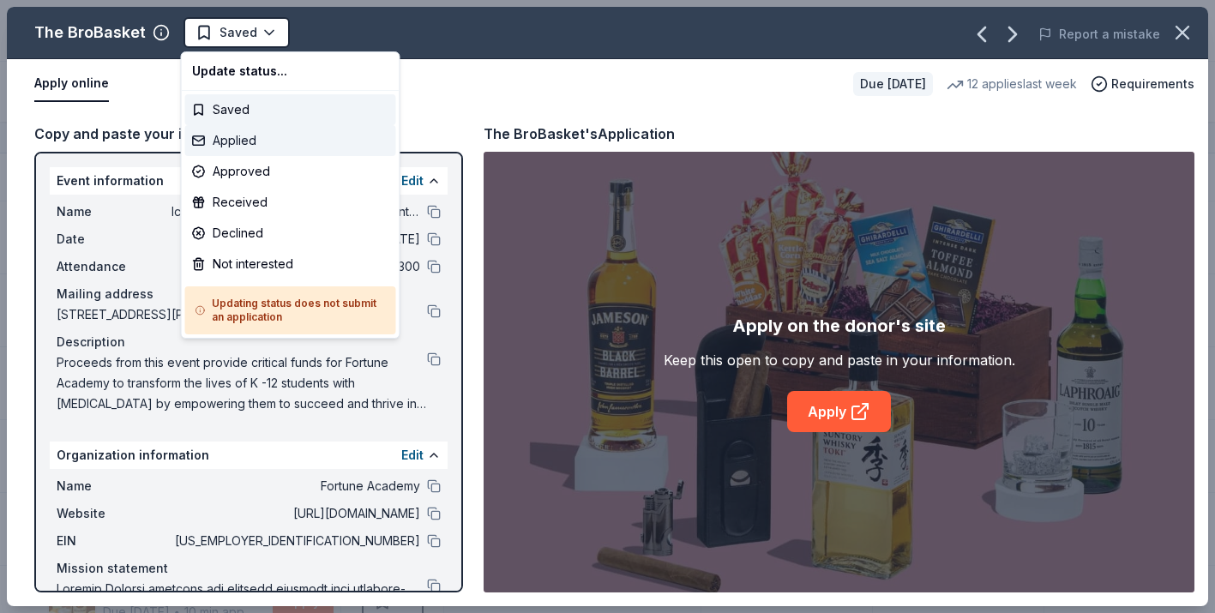
click at [262, 141] on div "Applied" at bounding box center [290, 140] width 211 height 31
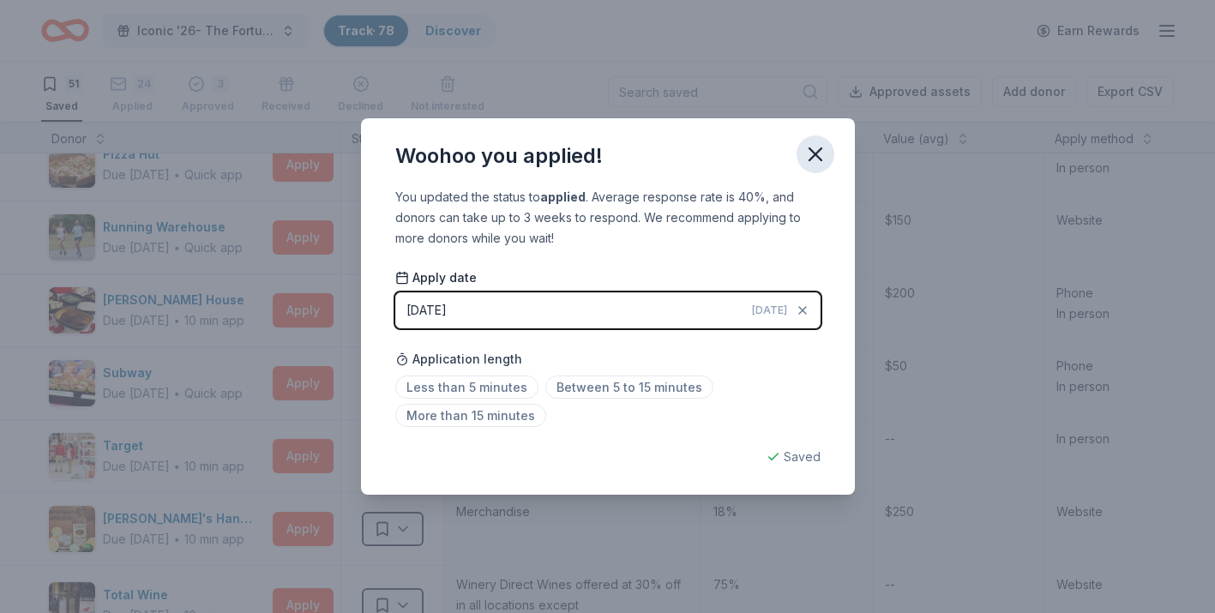
click at [819, 151] on icon "button" at bounding box center [816, 154] width 12 height 12
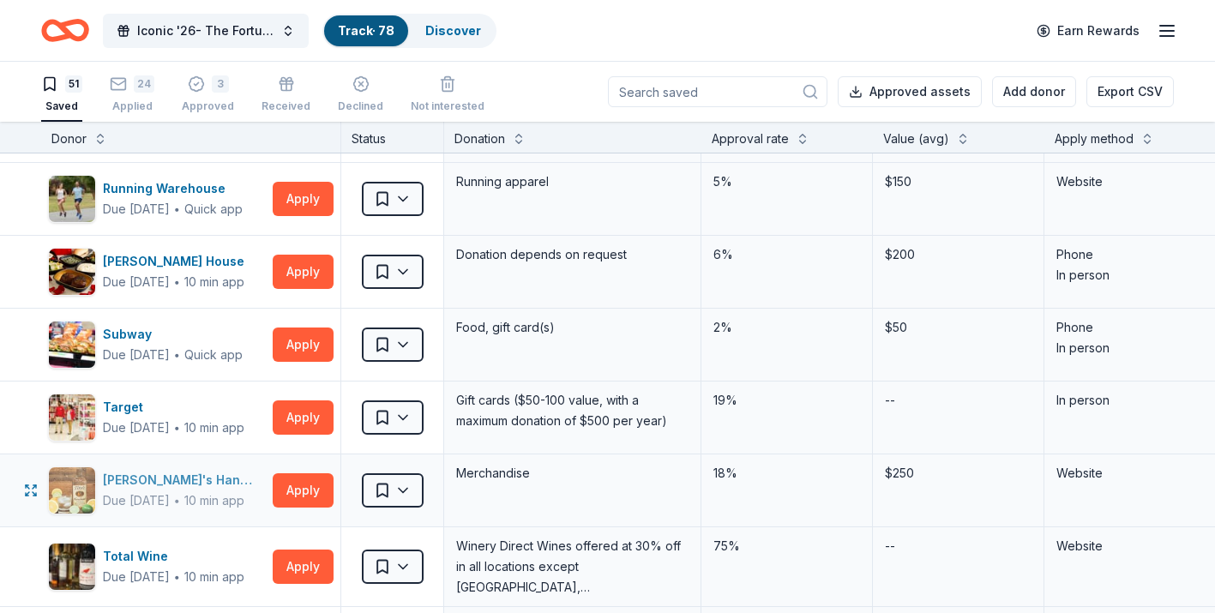
scroll to position [3032, 0]
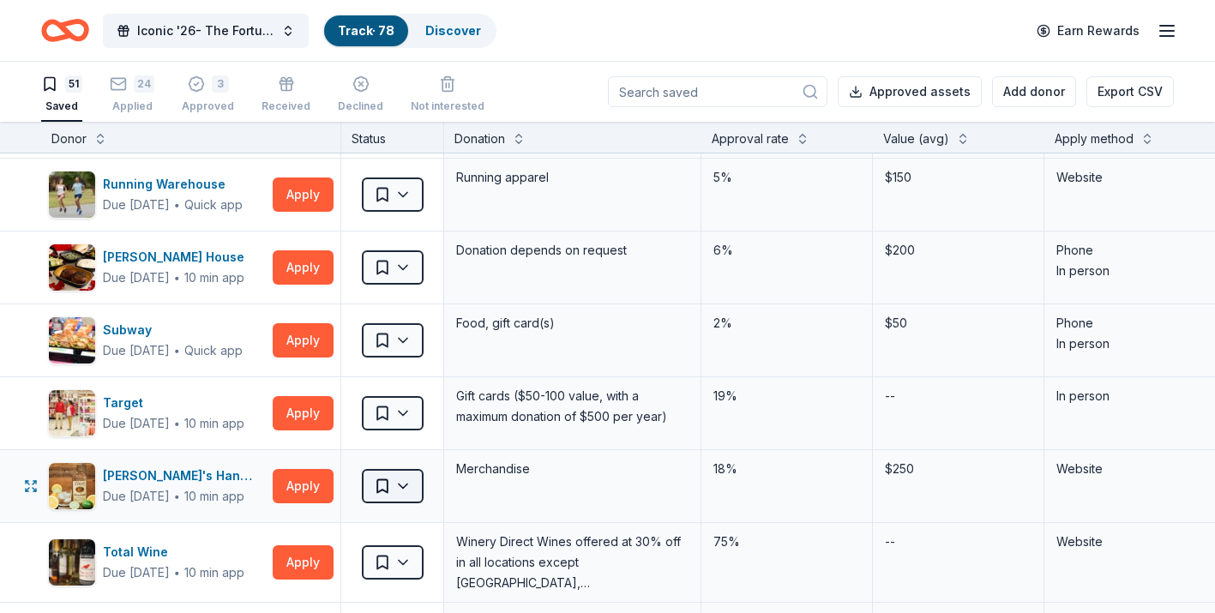
click at [407, 490] on html "Iconic '26- The Fortune Academy Presents the Roaring 20's Track · 78 Discover E…" at bounding box center [607, 306] width 1215 height 613
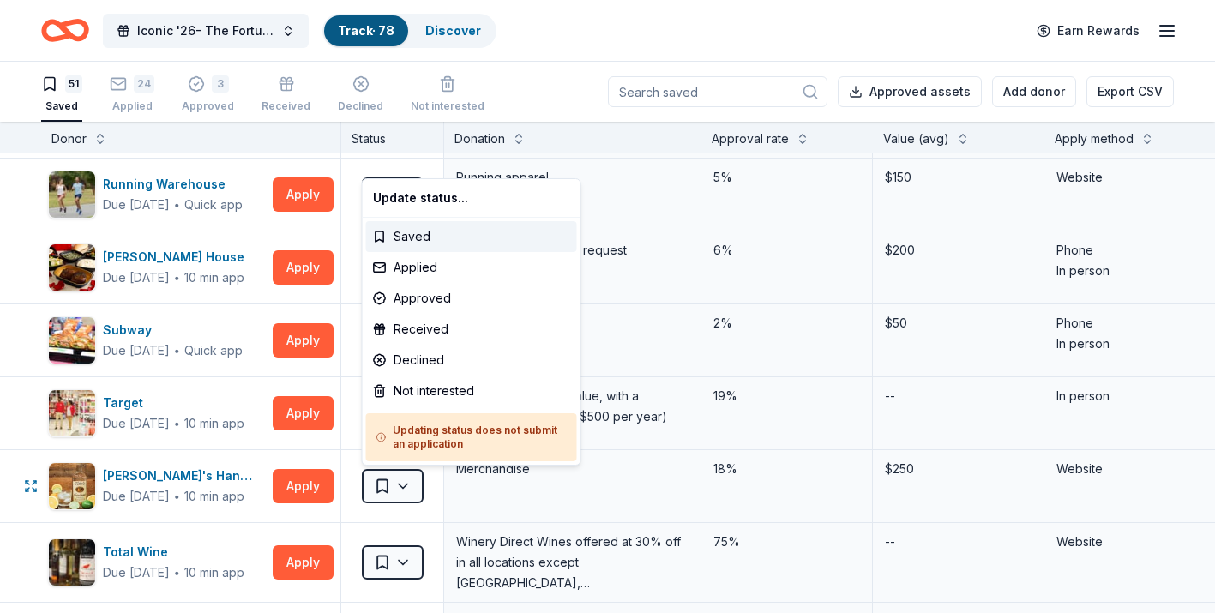
click at [231, 489] on html "Iconic '26- The Fortune Academy Presents the Roaring 20's Track · 78 Discover E…" at bounding box center [607, 306] width 1215 height 613
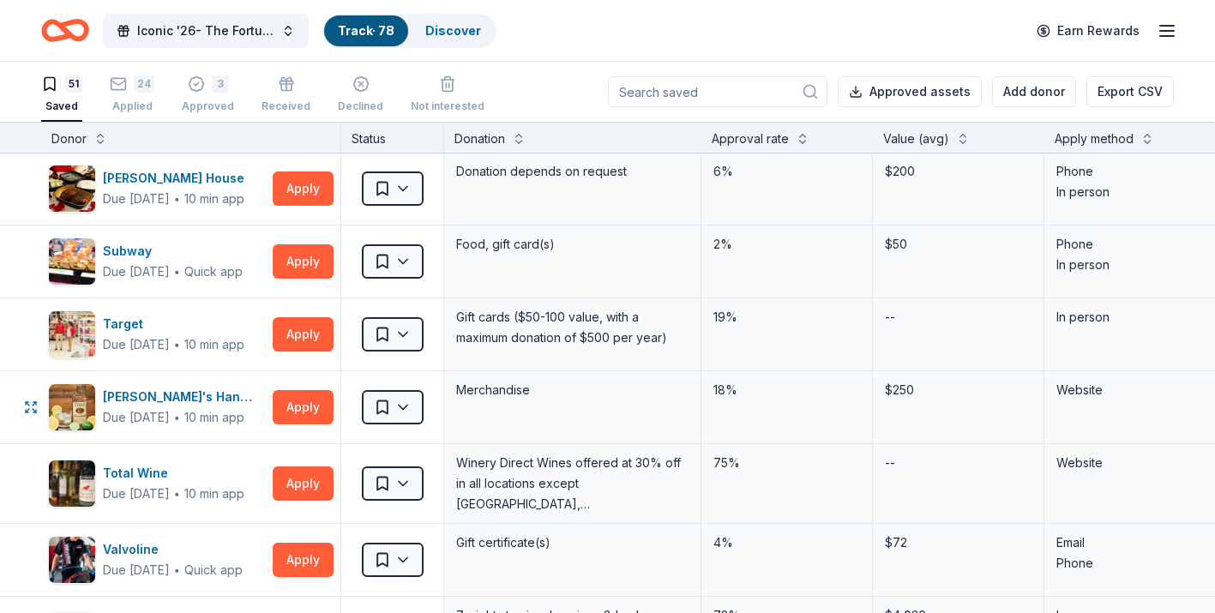
scroll to position [3116, 0]
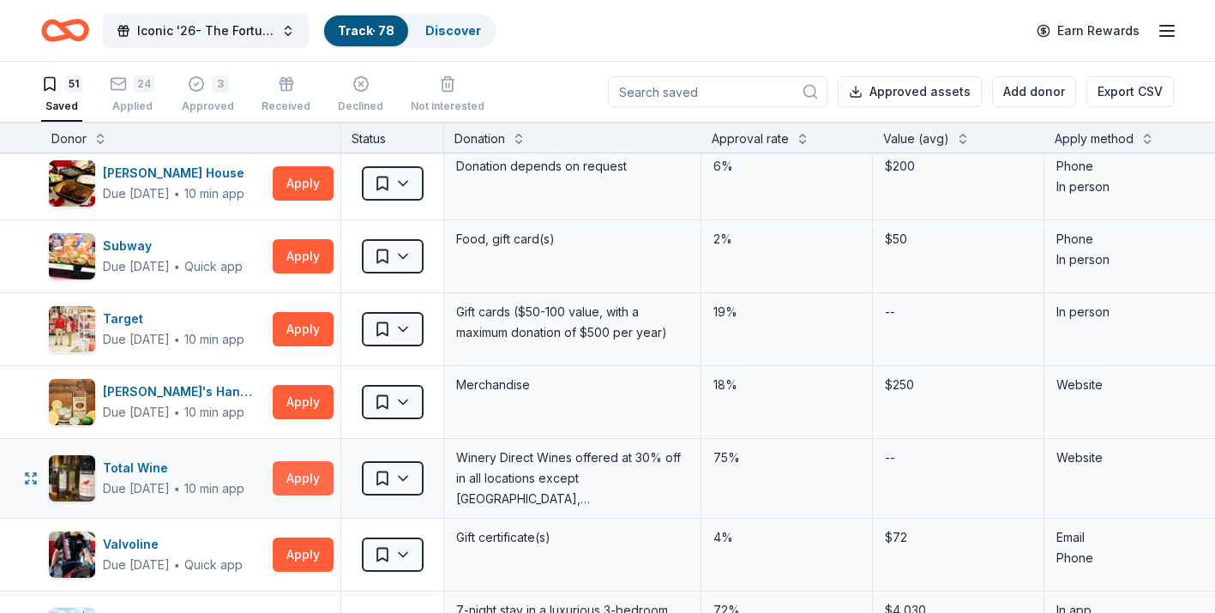
click at [310, 480] on button "Apply" at bounding box center [303, 478] width 61 height 34
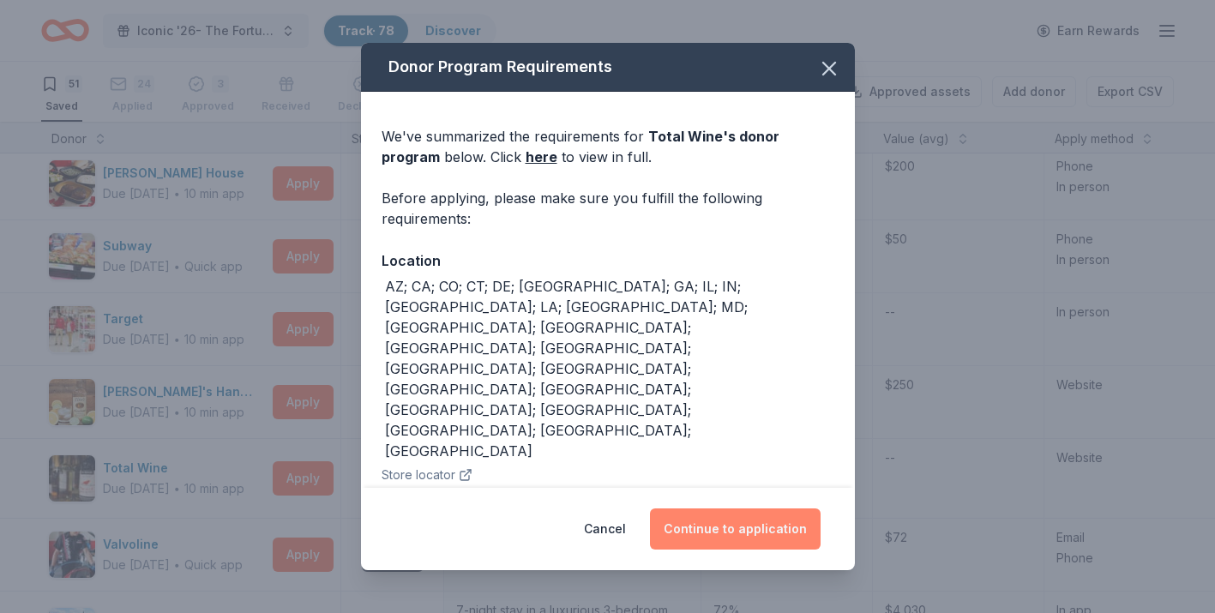
click at [765, 539] on button "Continue to application" at bounding box center [735, 529] width 171 height 41
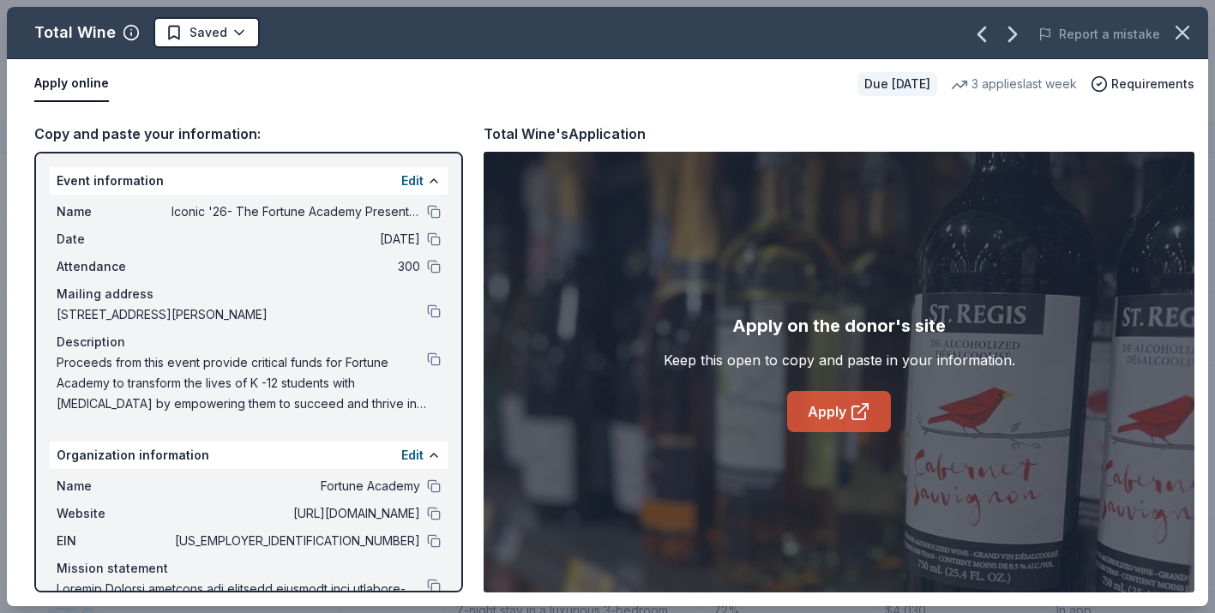
click at [860, 407] on icon at bounding box center [860, 411] width 21 height 21
click at [431, 546] on button at bounding box center [434, 541] width 14 height 14
click at [436, 362] on button at bounding box center [434, 360] width 14 height 14
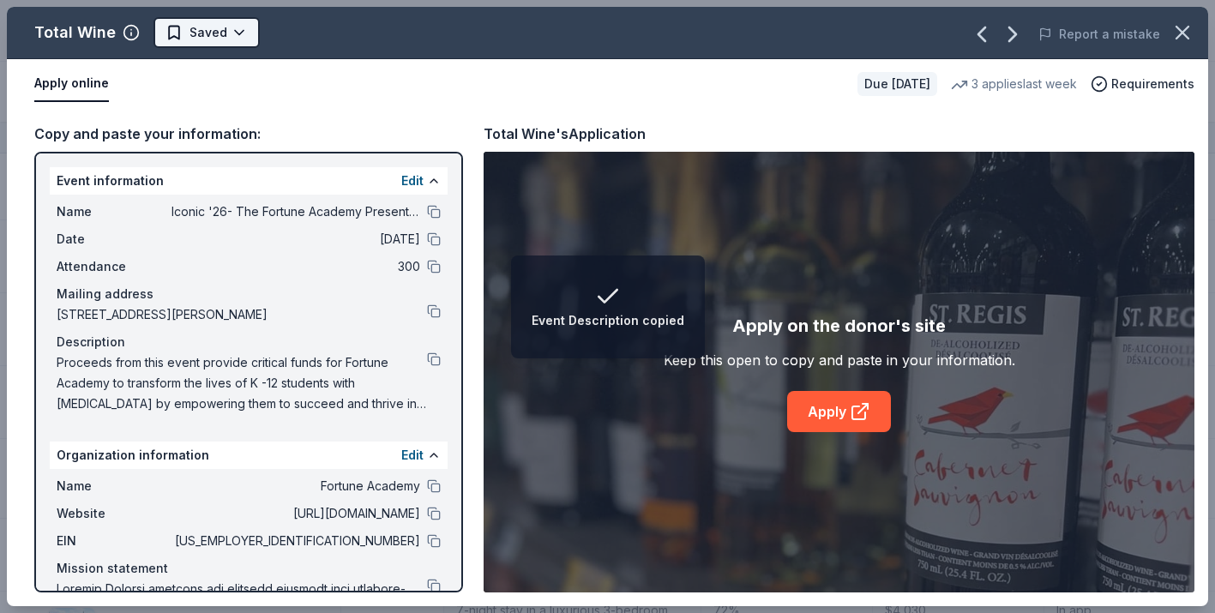
click at [238, 35] on html "Event Description copied Iconic '26- The Fortune Academy Presents the Roaring 2…" at bounding box center [607, 306] width 1215 height 613
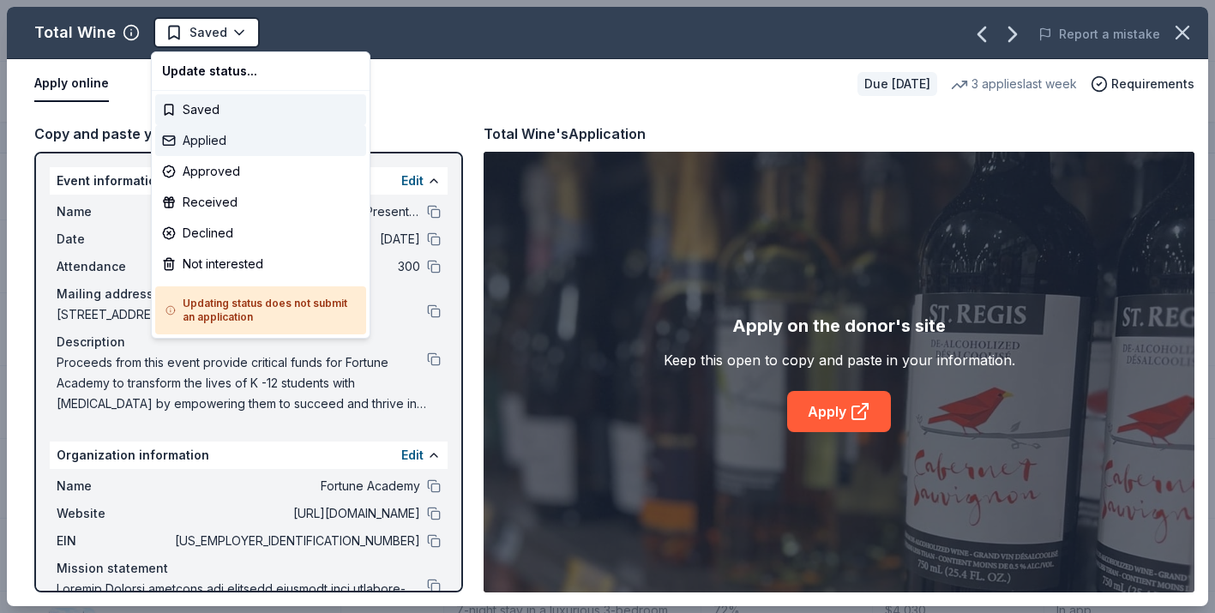
click at [228, 142] on div "Applied" at bounding box center [260, 140] width 211 height 31
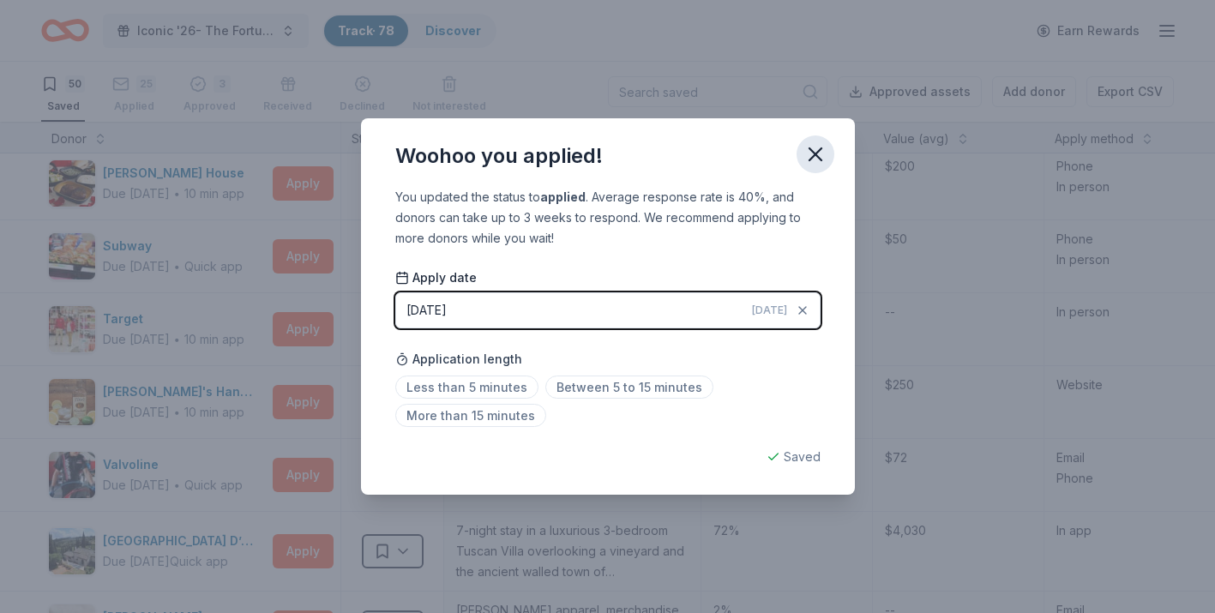
click at [823, 156] on icon "button" at bounding box center [816, 154] width 24 height 24
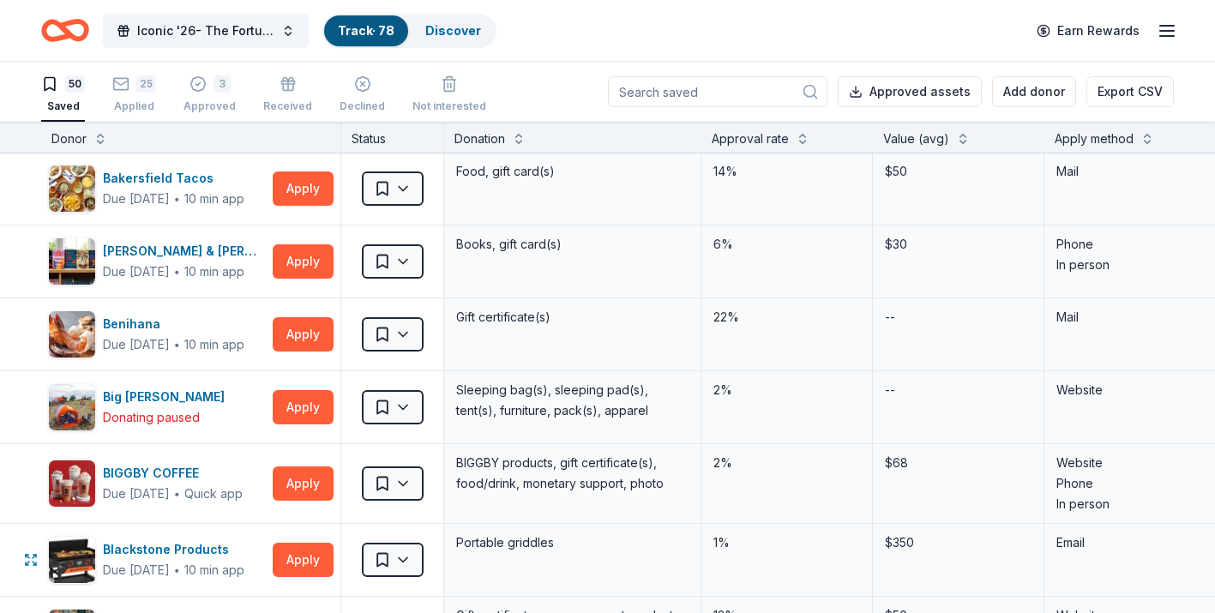
scroll to position [0, 0]
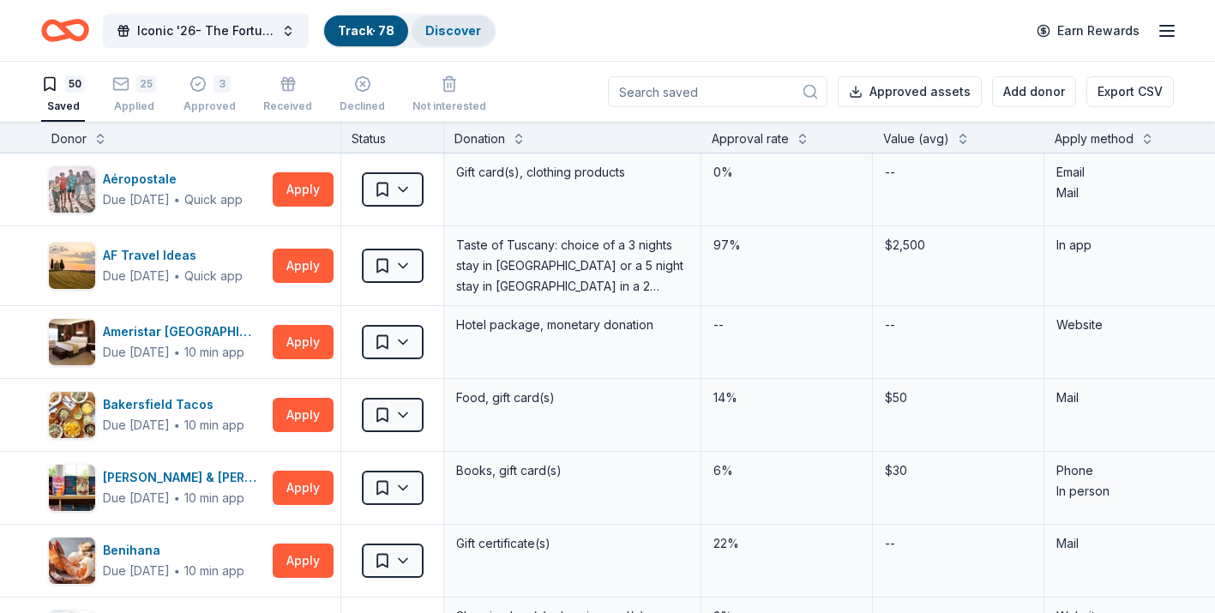
click at [435, 31] on link "Discover" at bounding box center [453, 30] width 56 height 15
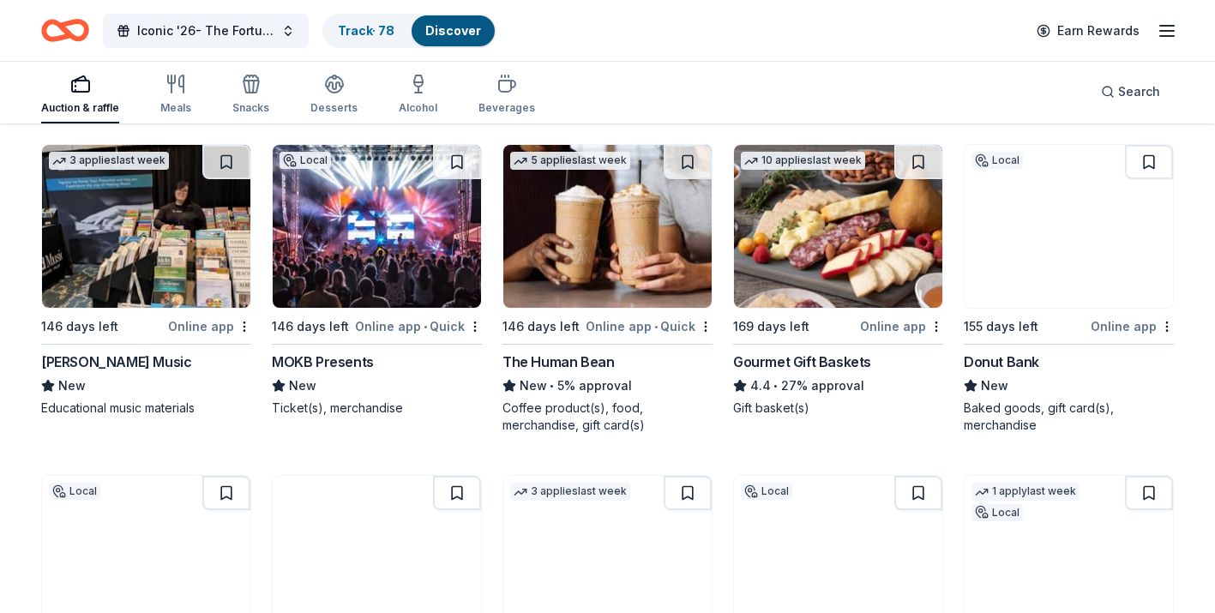
scroll to position [2490, 0]
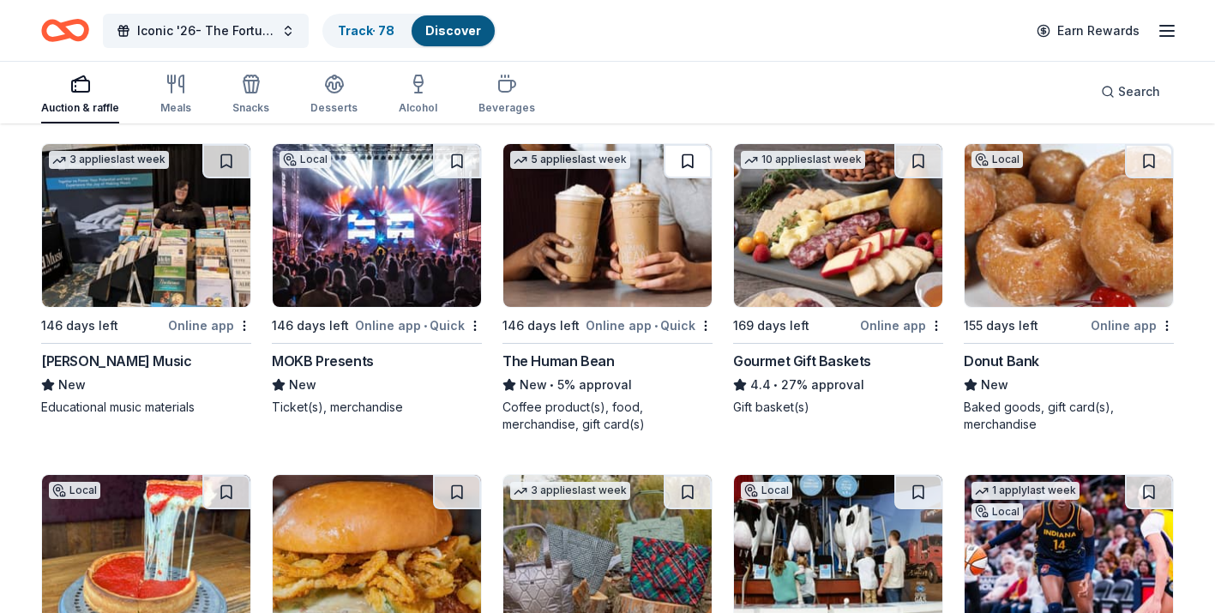
click at [684, 154] on button at bounding box center [688, 161] width 48 height 34
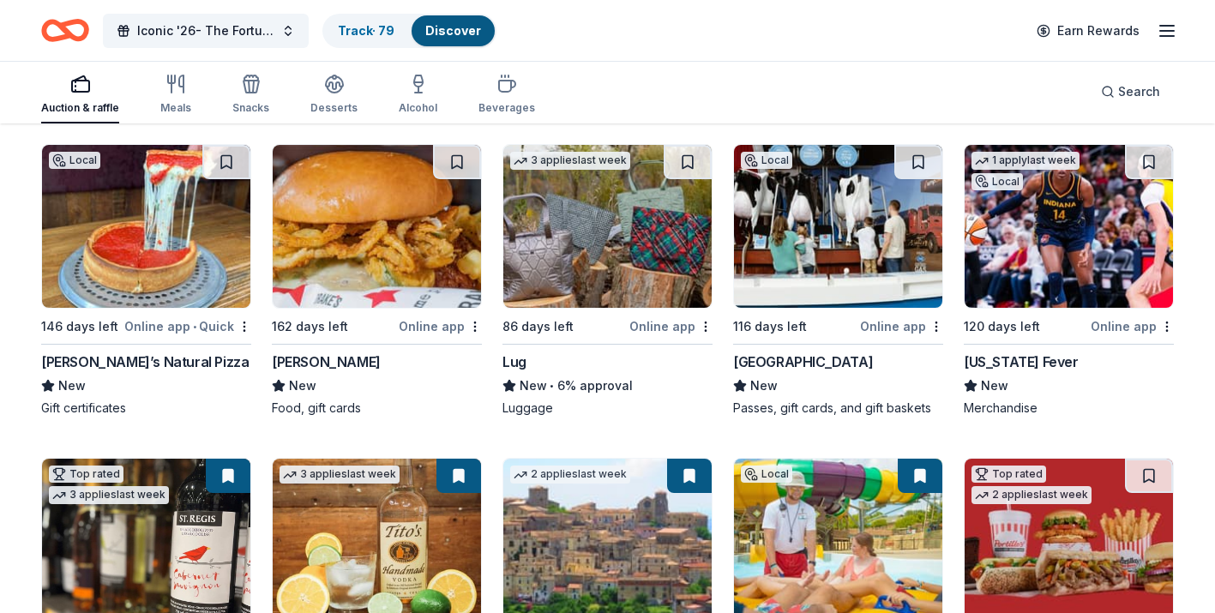
scroll to position [2833, 0]
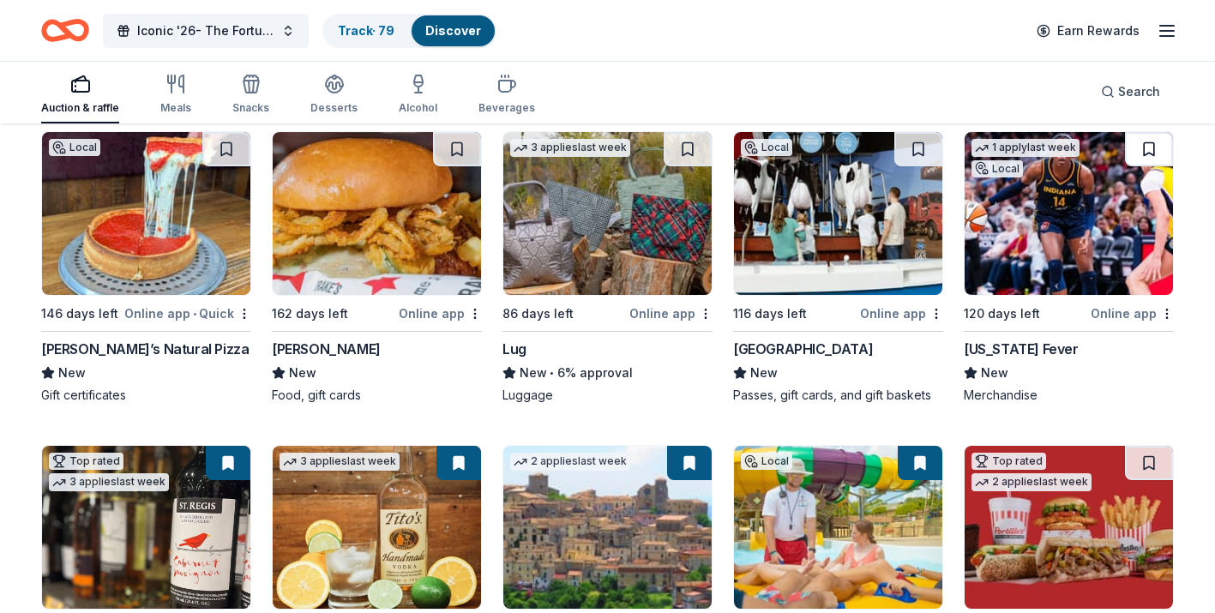
click at [1140, 159] on button at bounding box center [1149, 149] width 48 height 34
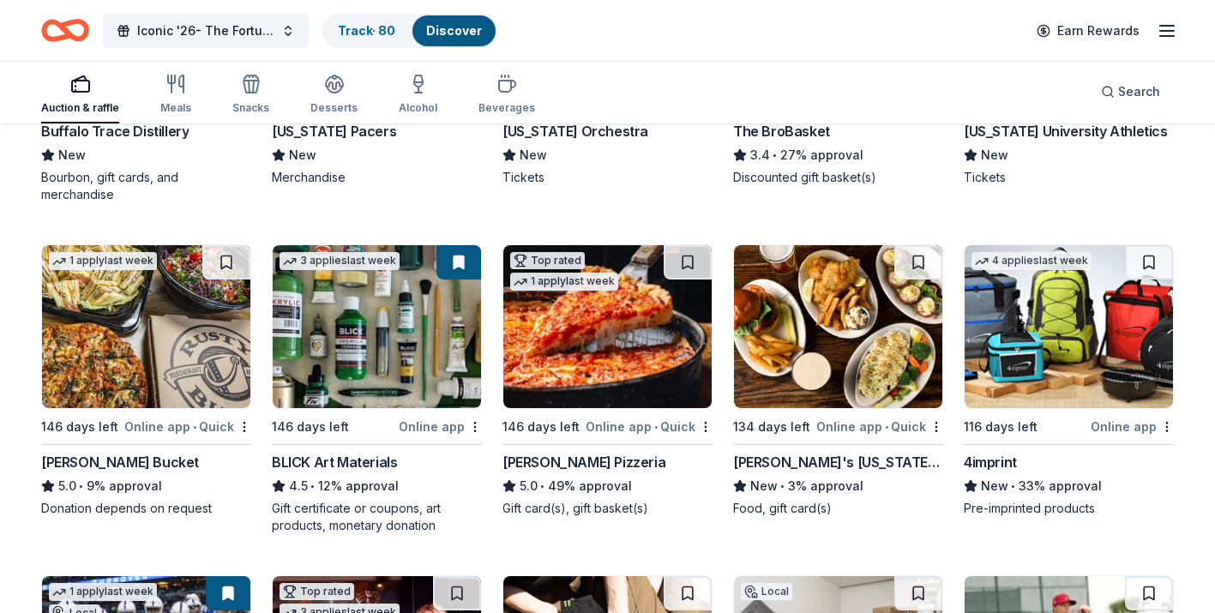
scroll to position [4031, 0]
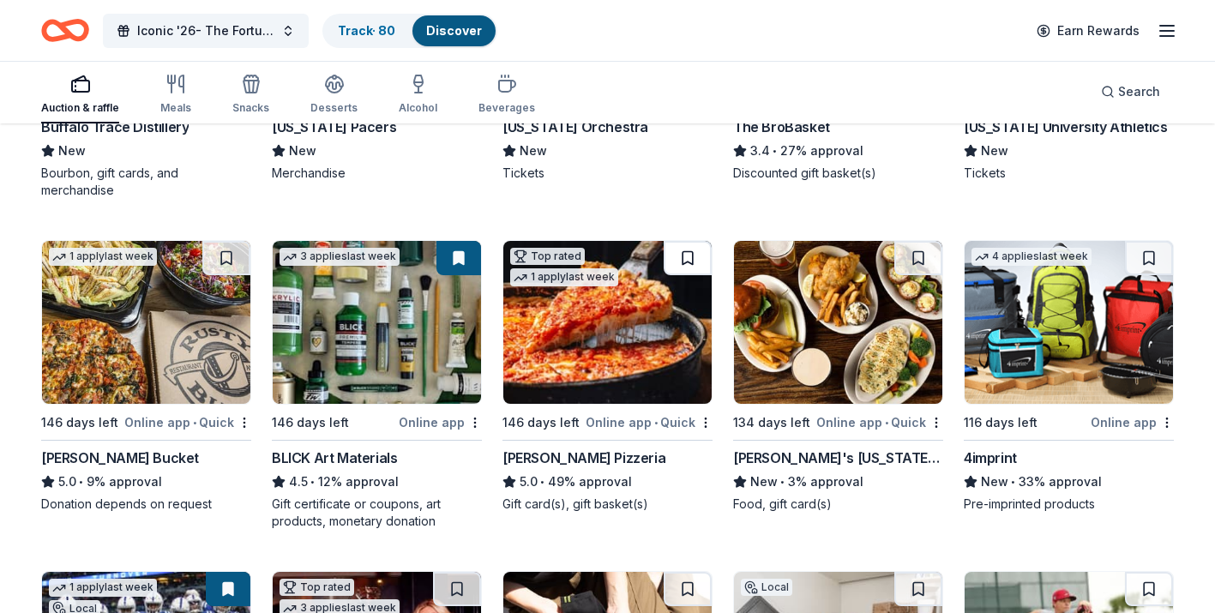
click at [698, 269] on button at bounding box center [688, 258] width 48 height 34
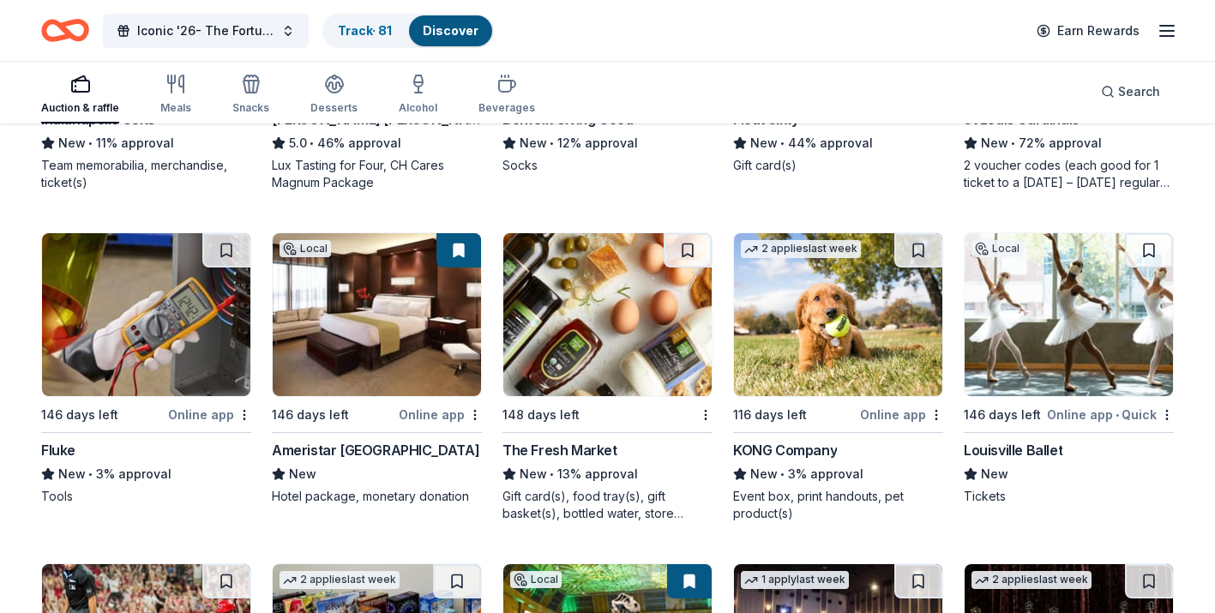
scroll to position [4705, 0]
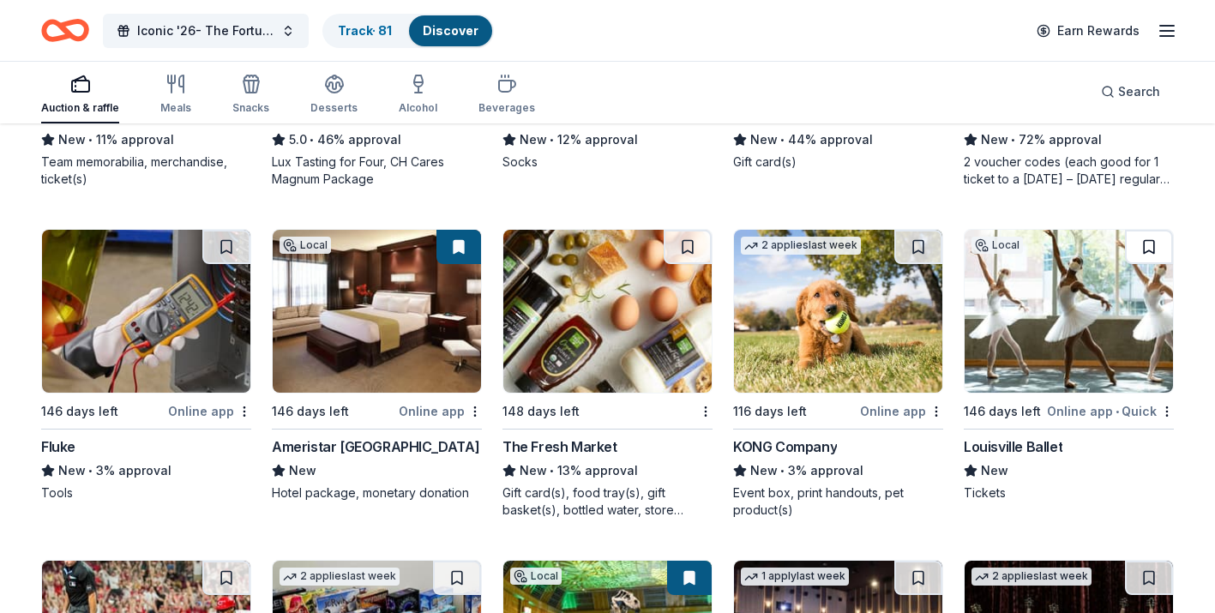
click at [1151, 241] on button at bounding box center [1149, 247] width 48 height 34
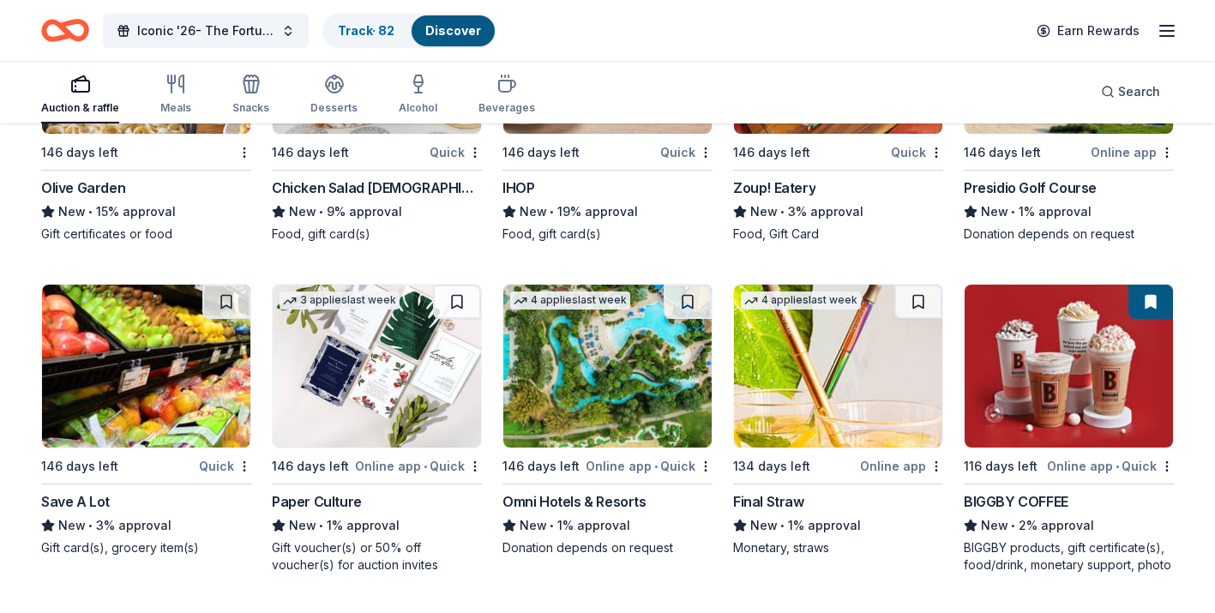
scroll to position [9830, 0]
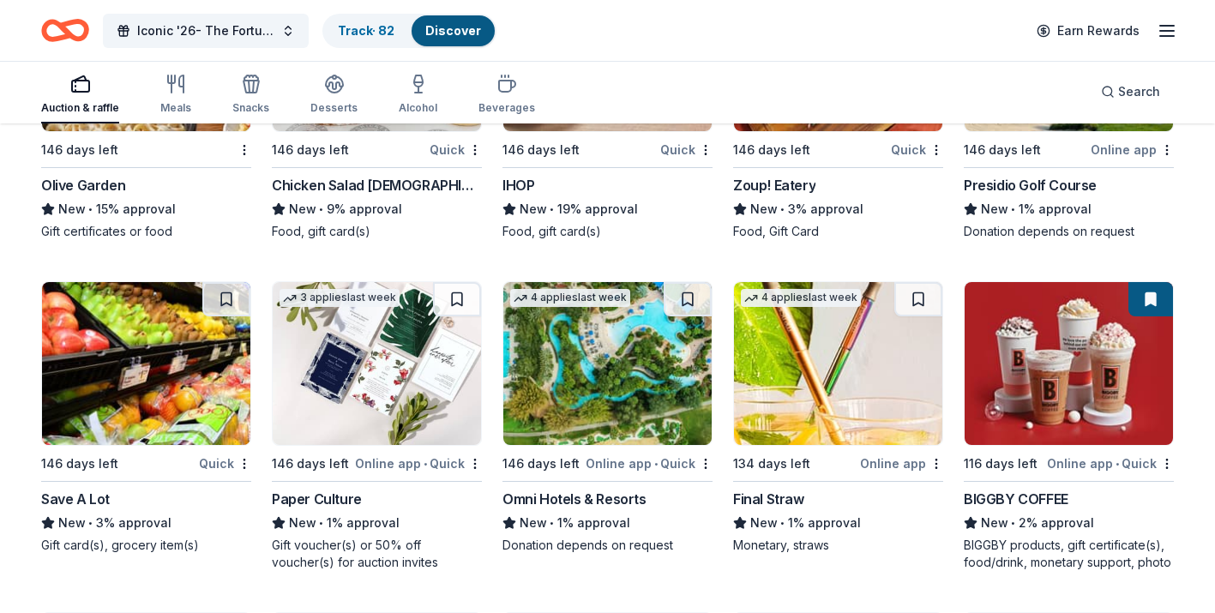
click at [630, 395] on img at bounding box center [607, 363] width 208 height 163
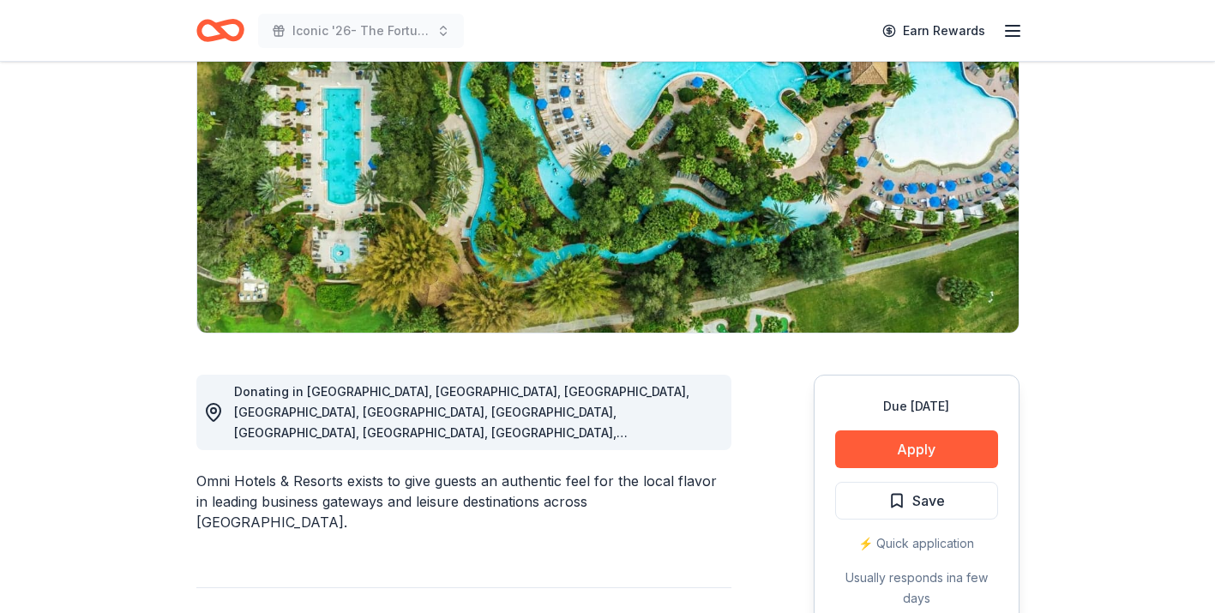
scroll to position [334, 0]
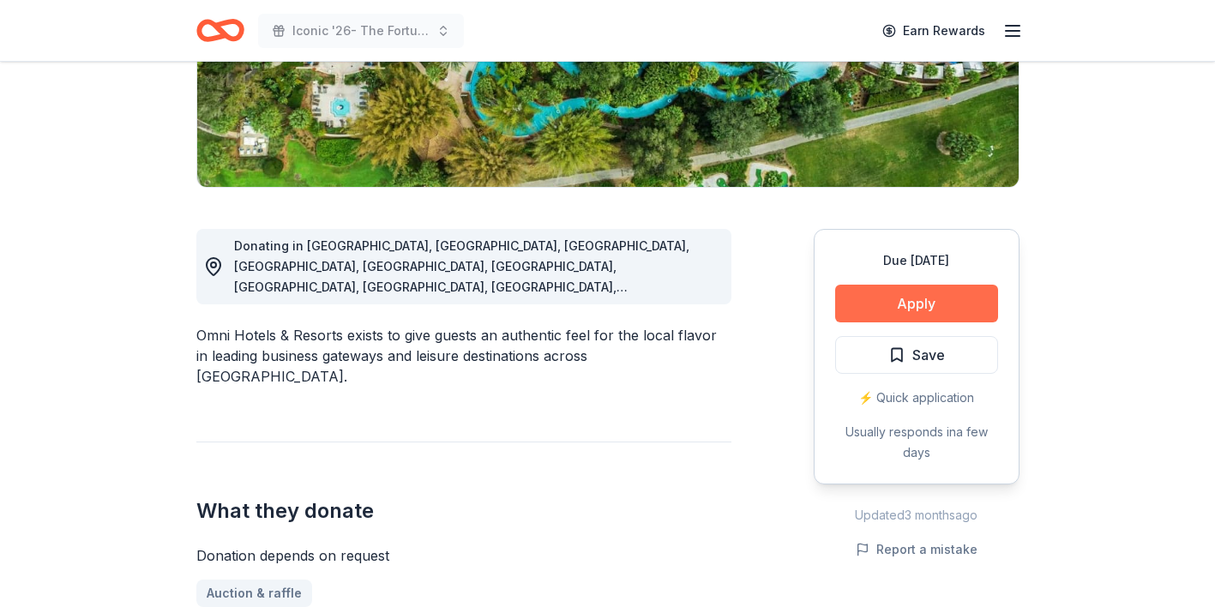
click at [895, 317] on button "Apply" at bounding box center [916, 304] width 163 height 38
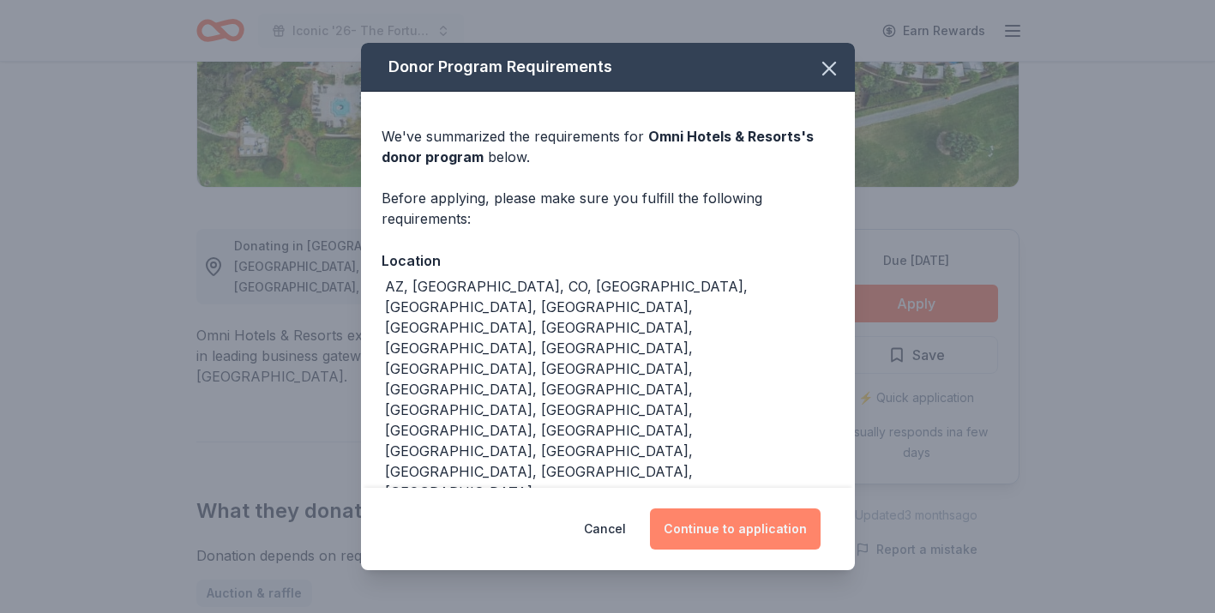
click at [763, 531] on button "Continue to application" at bounding box center [735, 529] width 171 height 41
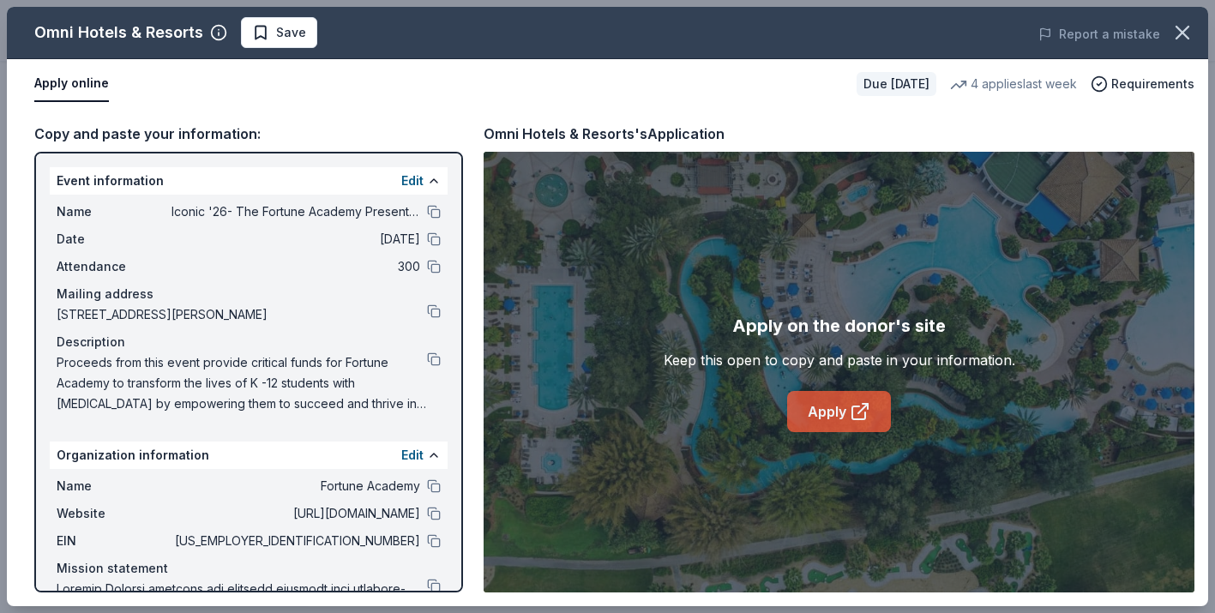
click at [828, 426] on link "Apply" at bounding box center [839, 411] width 104 height 41
